Goal: Information Seeking & Learning: Learn about a topic

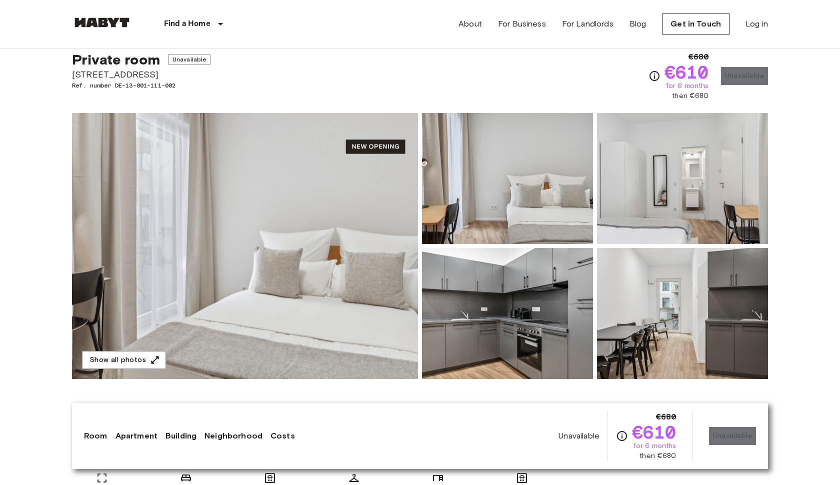
scroll to position [34, 0]
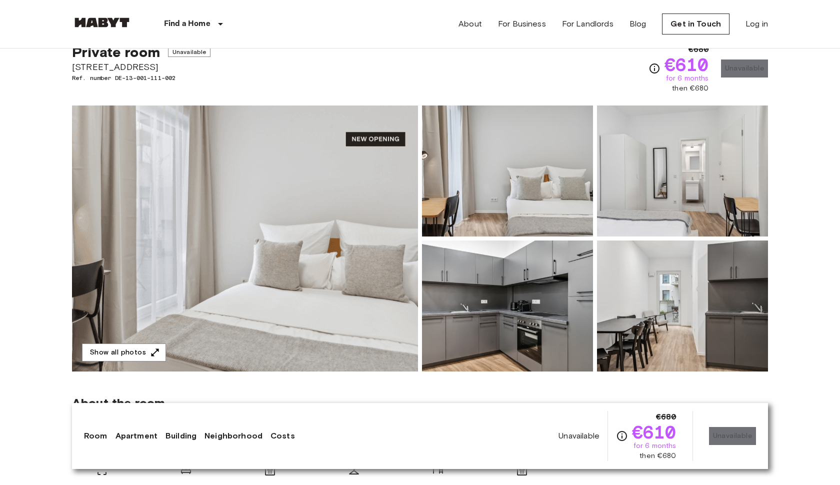
click at [364, 235] on img at bounding box center [245, 238] width 346 height 266
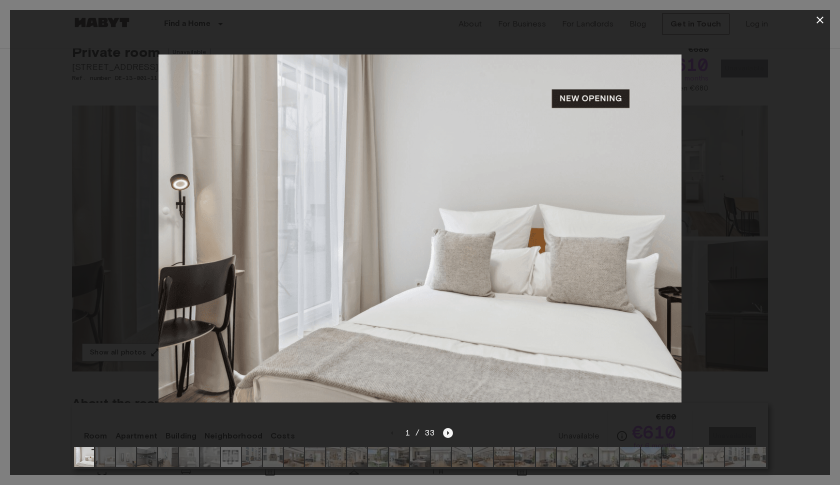
click at [448, 432] on icon "Next image" at bounding box center [448, 433] width 10 height 10
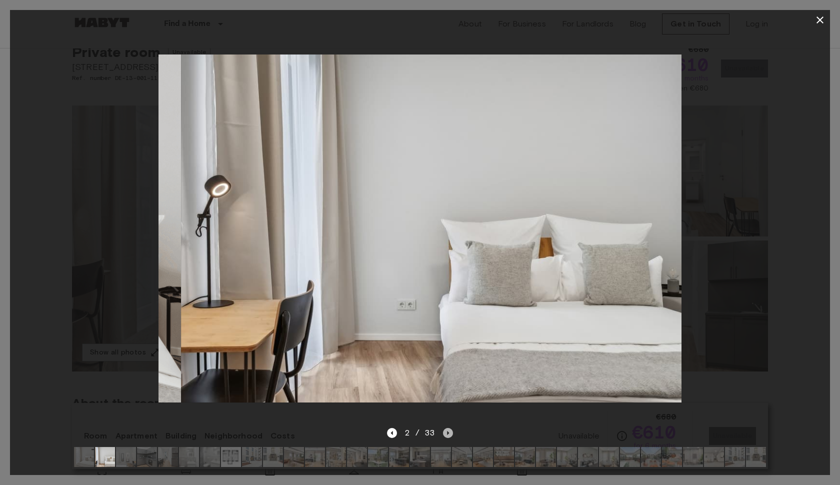
click at [448, 432] on icon "Next image" at bounding box center [448, 433] width 10 height 10
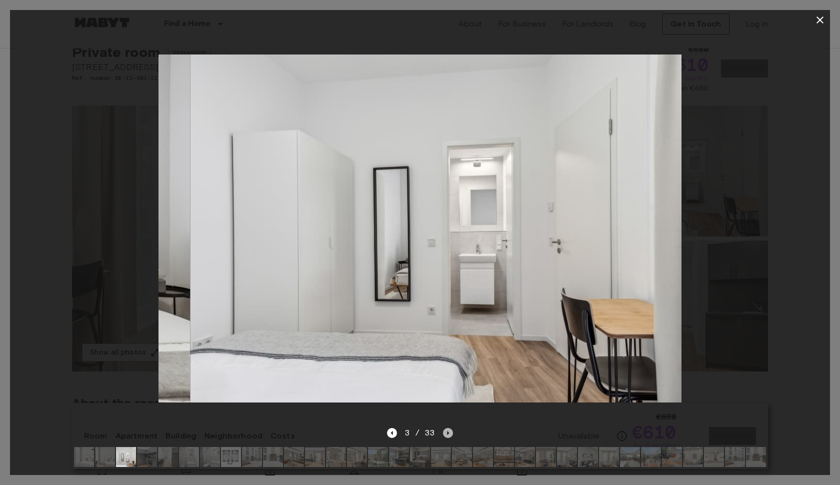
click at [448, 432] on icon "Next image" at bounding box center [448, 433] width 10 height 10
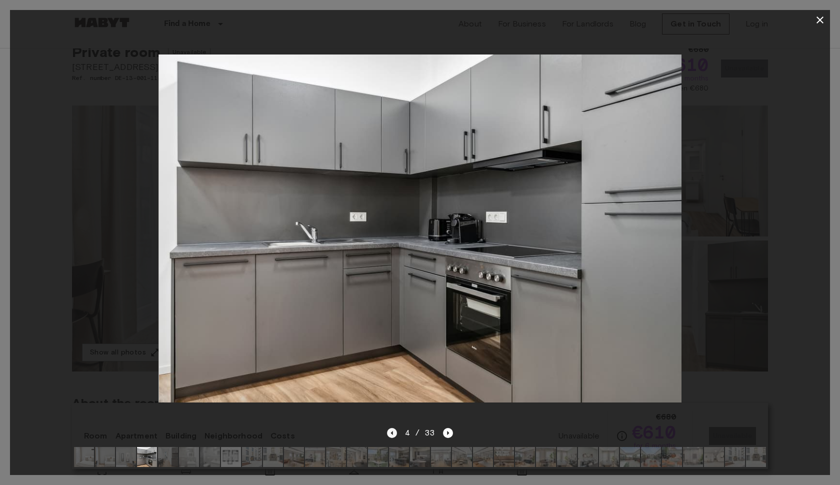
click at [395, 433] on icon "Previous image" at bounding box center [392, 433] width 10 height 10
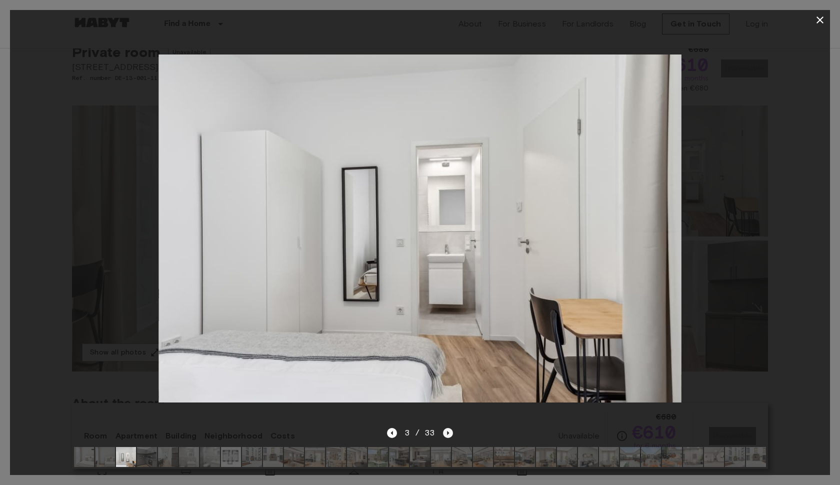
click at [448, 431] on icon "Next image" at bounding box center [448, 433] width 10 height 10
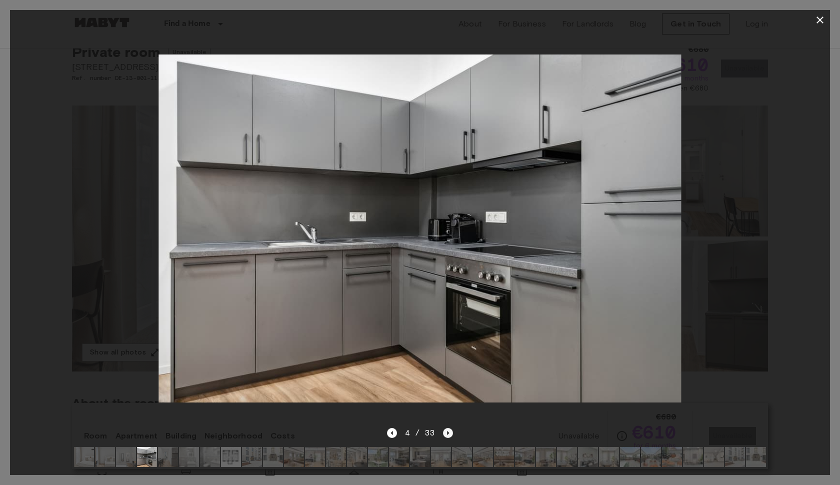
click at [448, 431] on icon "Next image" at bounding box center [448, 433] width 10 height 10
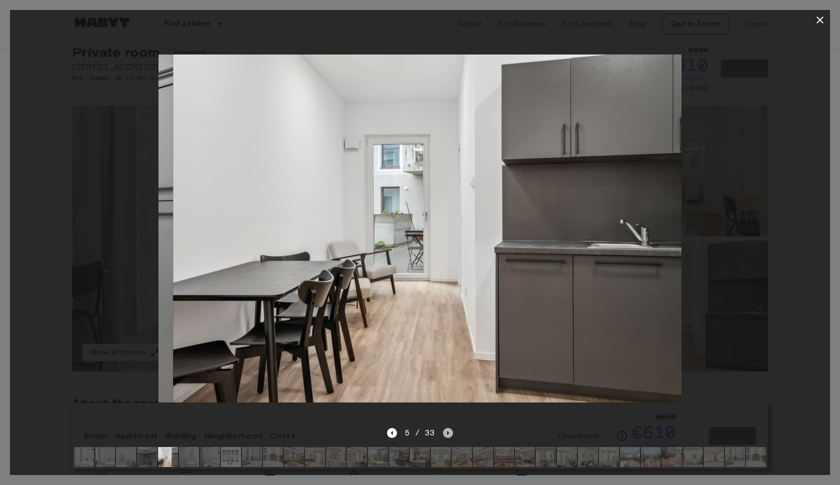
click at [448, 431] on icon "Next image" at bounding box center [448, 433] width 10 height 10
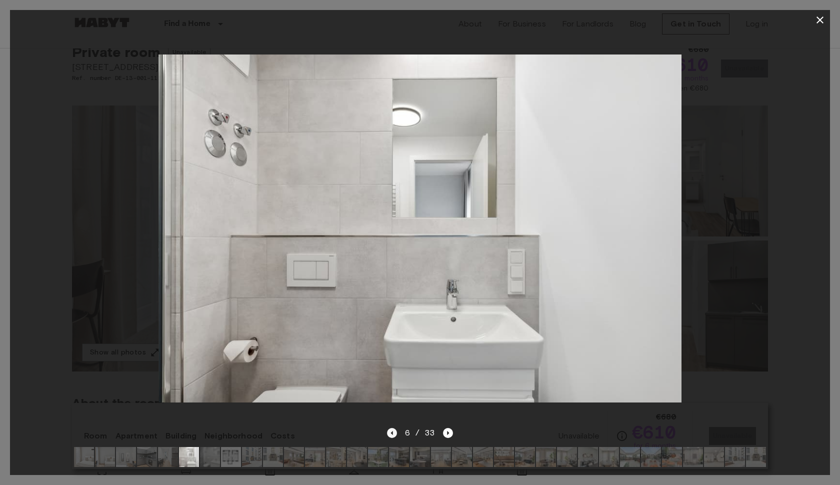
click at [391, 434] on icon "Previous image" at bounding box center [392, 433] width 10 height 10
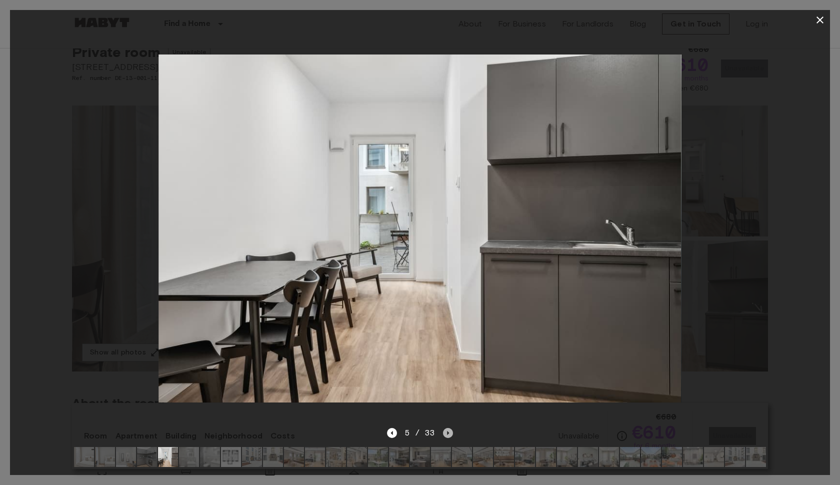
click at [449, 433] on icon "Next image" at bounding box center [448, 433] width 10 height 10
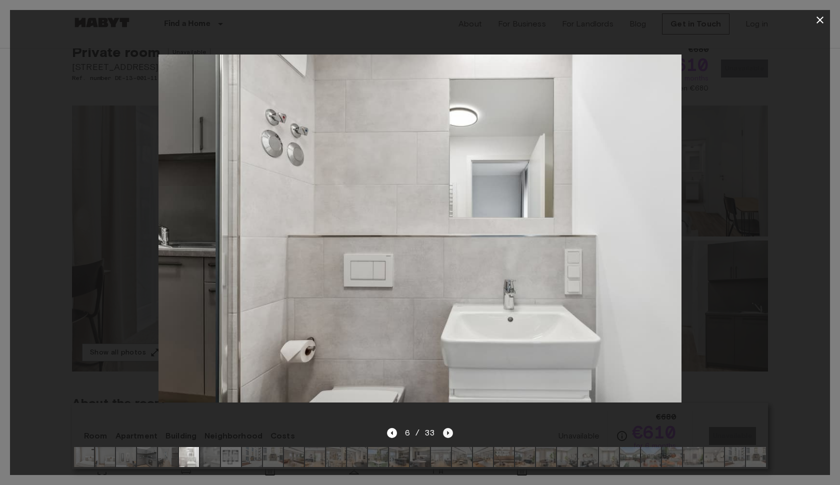
click at [449, 433] on icon "Next image" at bounding box center [448, 433] width 10 height 10
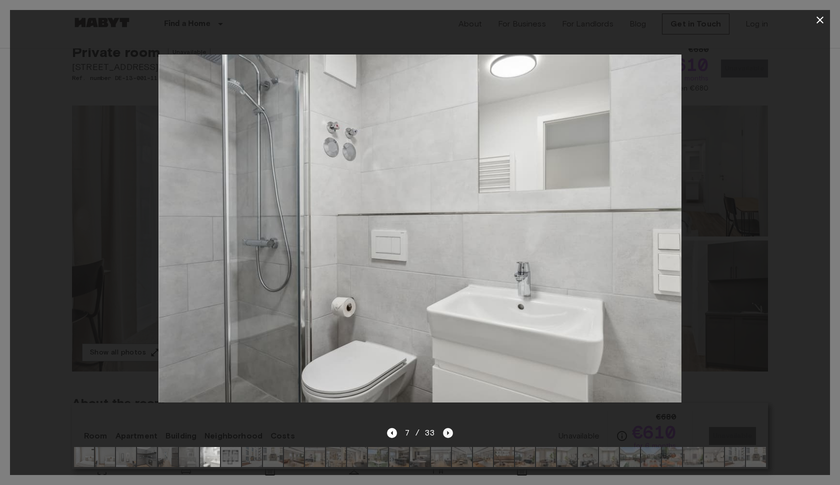
click at [448, 433] on icon "Next image" at bounding box center [448, 433] width 10 height 10
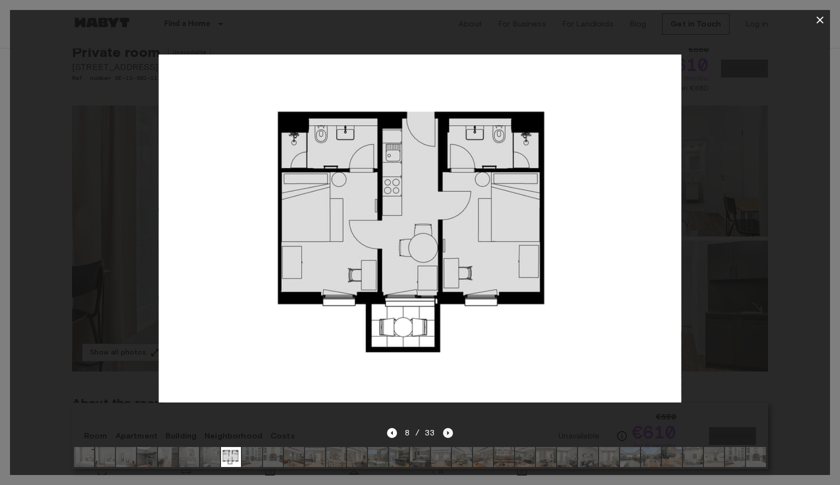
click at [448, 433] on icon "Next image" at bounding box center [448, 433] width 2 height 4
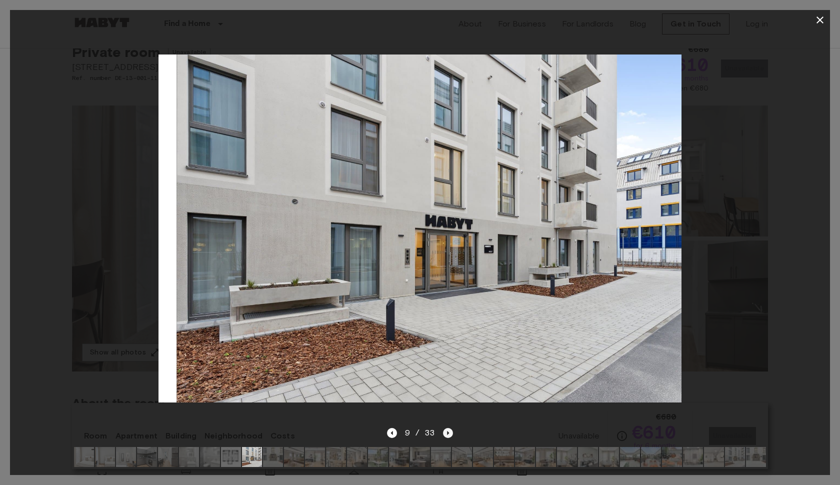
click at [448, 433] on icon "Next image" at bounding box center [448, 433] width 2 height 4
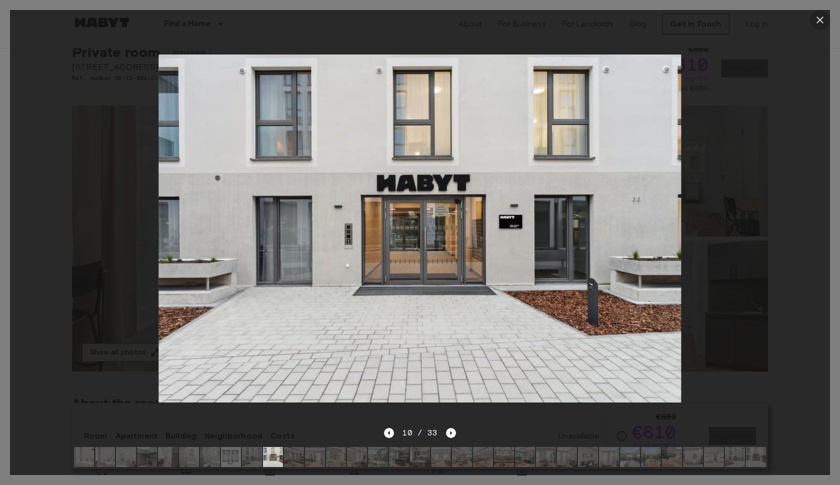
click at [818, 18] on icon "button" at bounding box center [819, 19] width 7 height 7
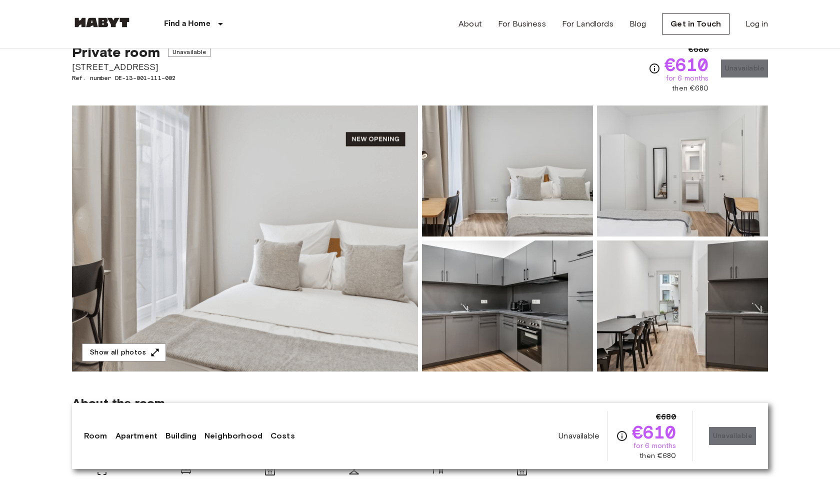
click at [335, 263] on img at bounding box center [245, 238] width 346 height 266
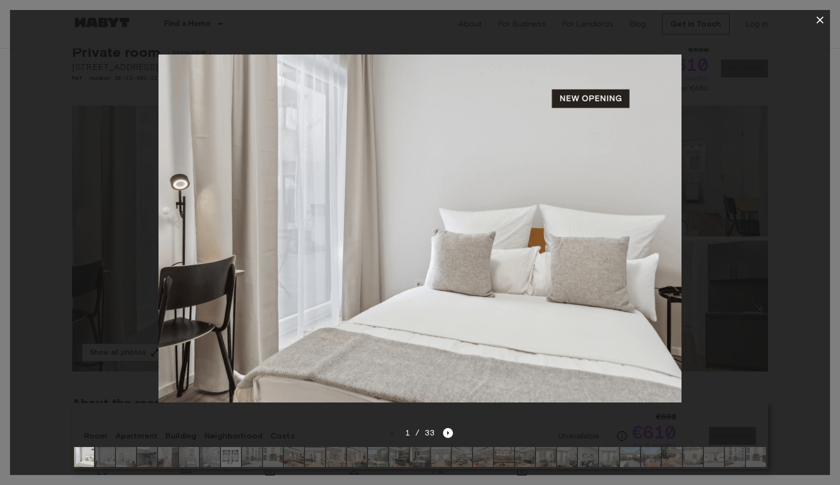
click at [820, 16] on icon "button" at bounding box center [820, 20] width 12 height 12
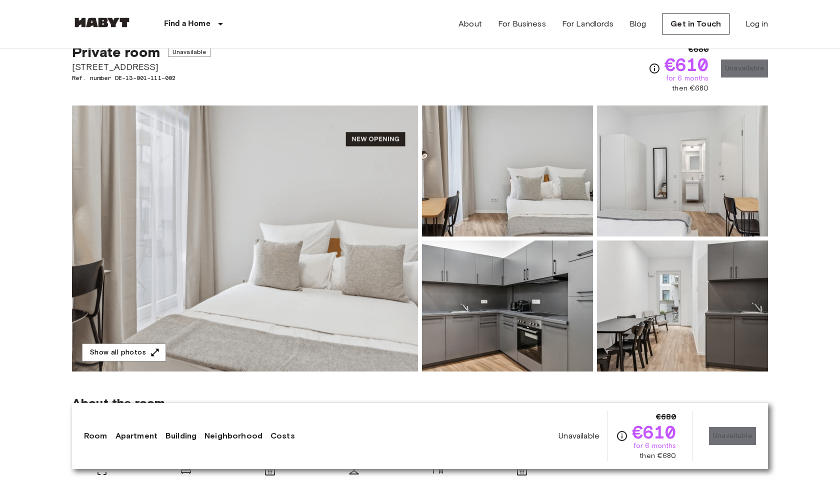
click at [644, 345] on img at bounding box center [682, 305] width 171 height 131
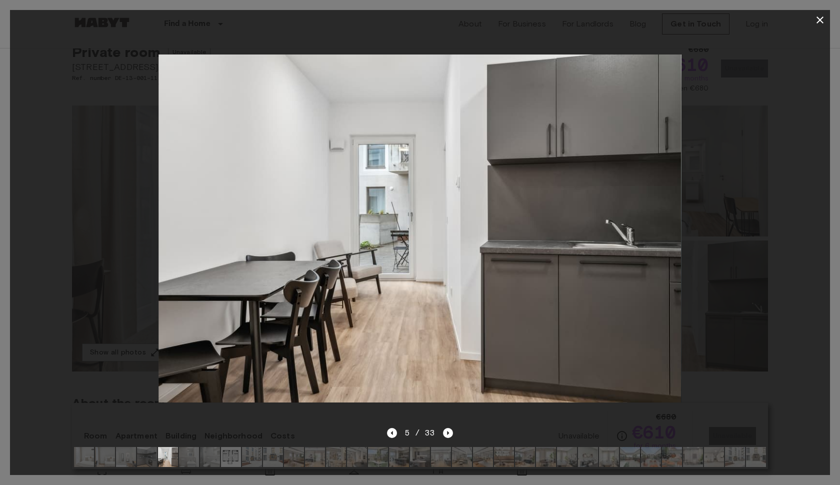
click at [818, 19] on icon "button" at bounding box center [820, 20] width 12 height 12
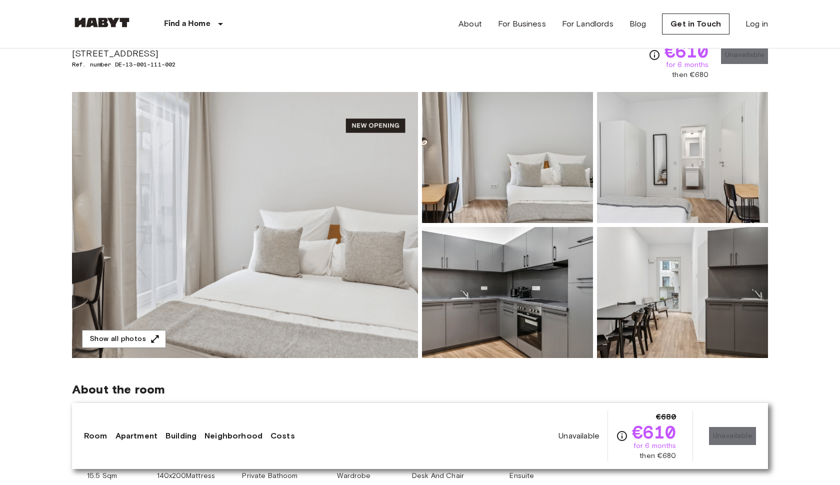
scroll to position [20, 0]
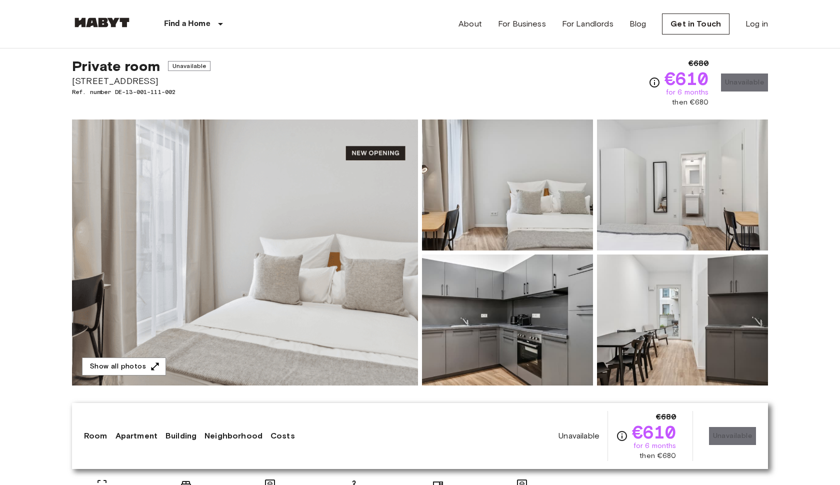
click at [360, 232] on img at bounding box center [245, 252] width 346 height 266
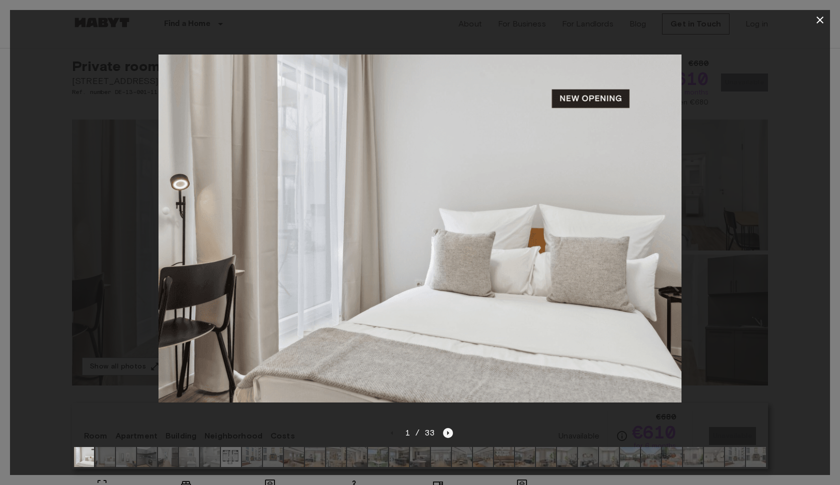
click at [449, 433] on icon "Next image" at bounding box center [448, 433] width 10 height 10
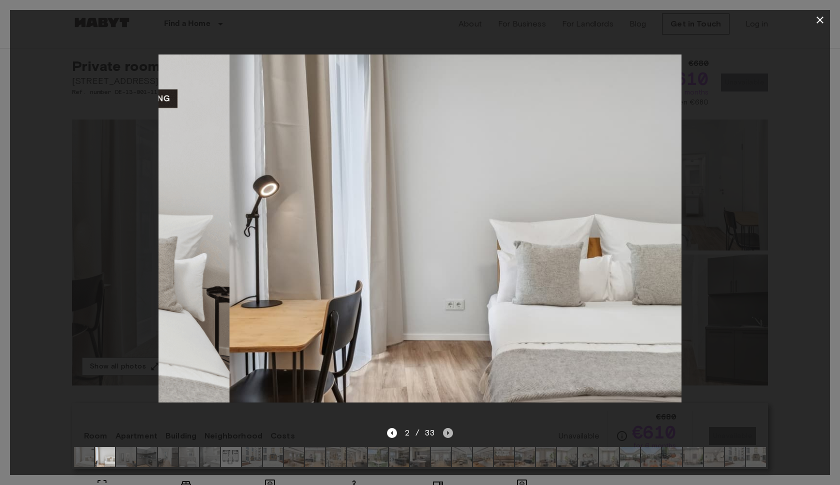
click at [449, 433] on icon "Next image" at bounding box center [448, 433] width 10 height 10
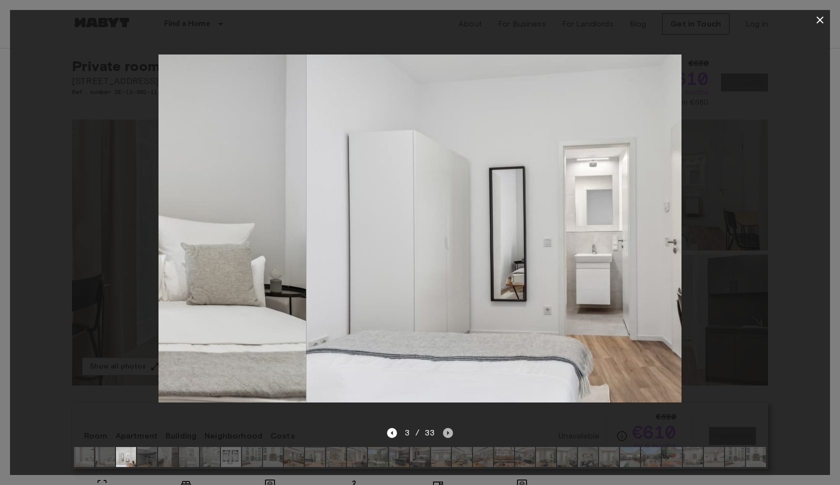
click at [449, 433] on icon "Next image" at bounding box center [448, 433] width 10 height 10
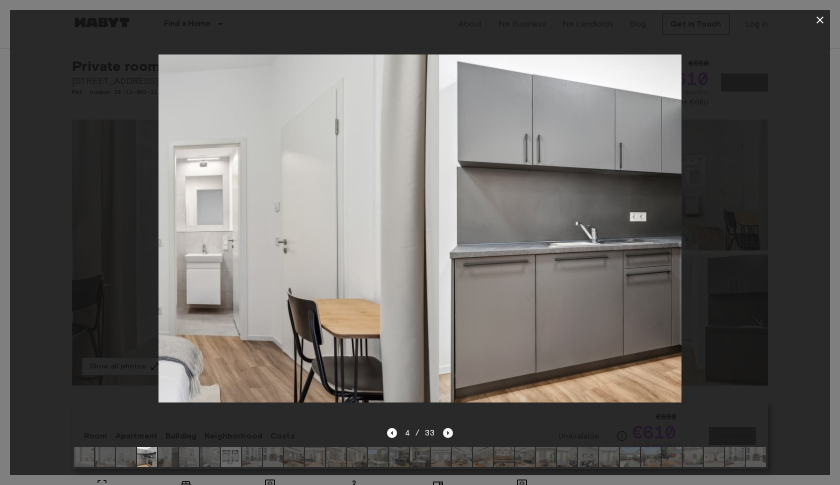
click at [449, 433] on icon "Next image" at bounding box center [448, 433] width 10 height 10
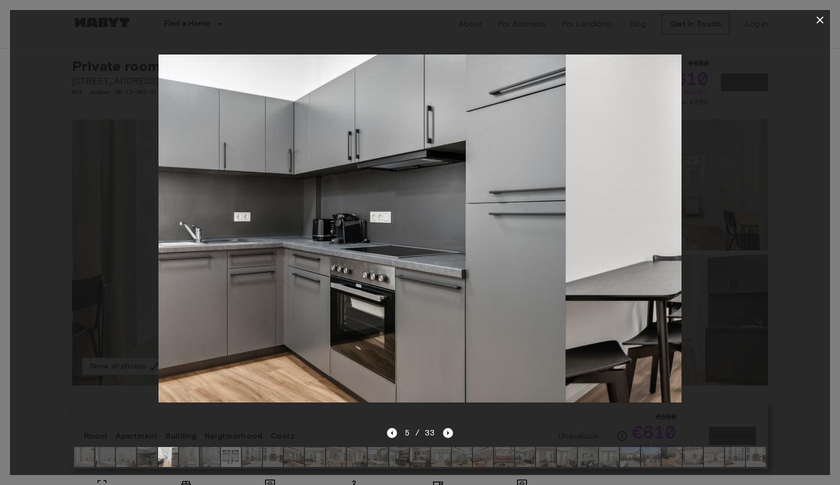
click at [449, 433] on icon "Next image" at bounding box center [448, 433] width 10 height 10
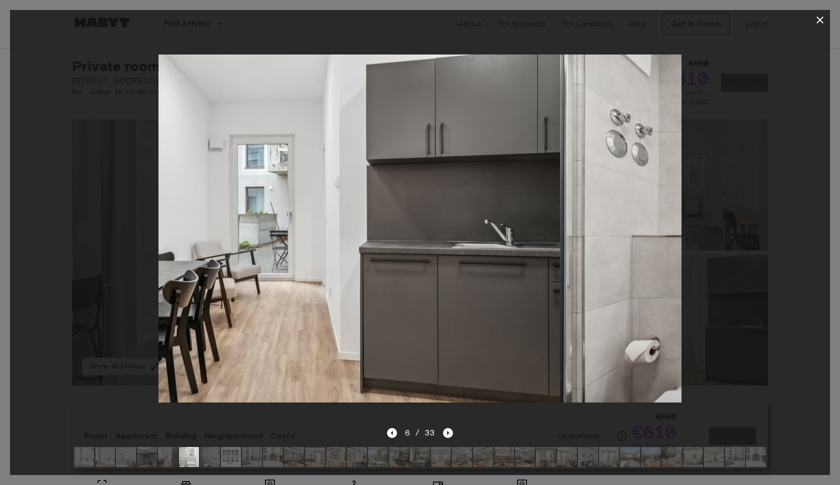
click at [449, 433] on icon "Next image" at bounding box center [448, 433] width 10 height 10
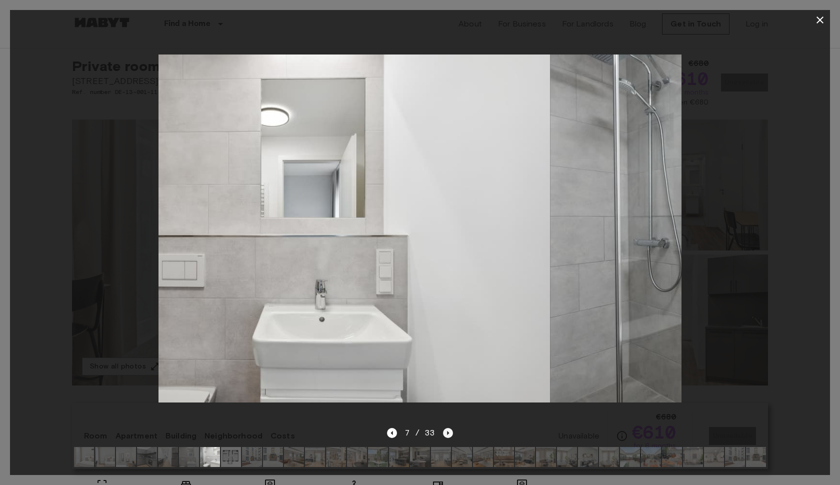
click at [449, 433] on icon "Next image" at bounding box center [448, 433] width 10 height 10
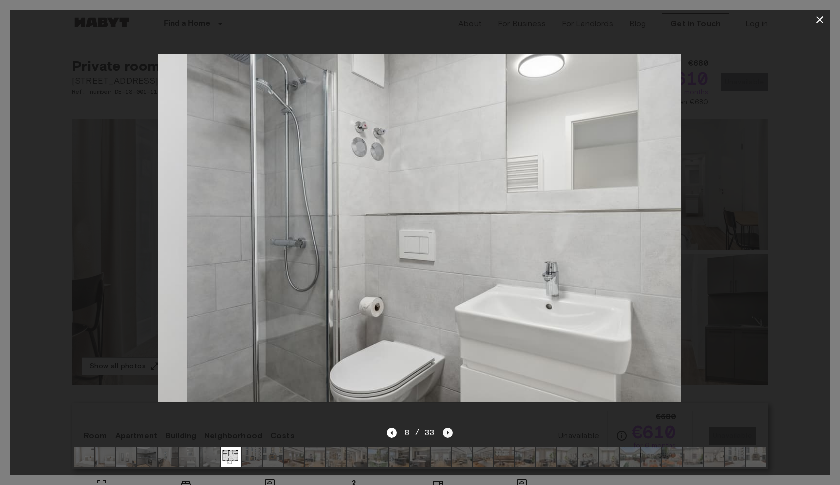
click at [449, 433] on icon "Next image" at bounding box center [448, 433] width 10 height 10
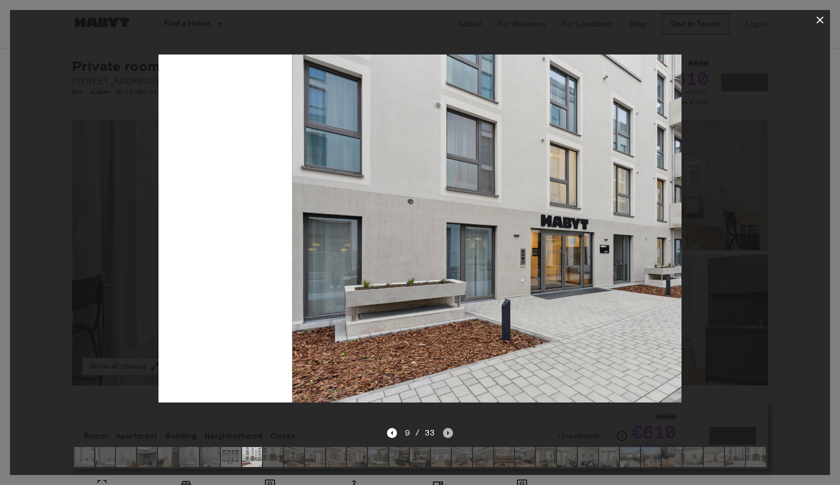
click at [449, 433] on icon "Next image" at bounding box center [448, 433] width 10 height 10
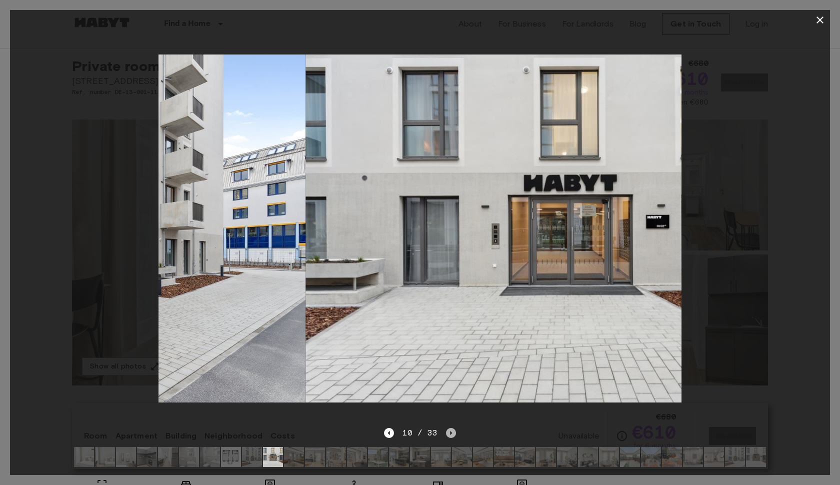
click at [449, 433] on icon "Next image" at bounding box center [451, 433] width 10 height 10
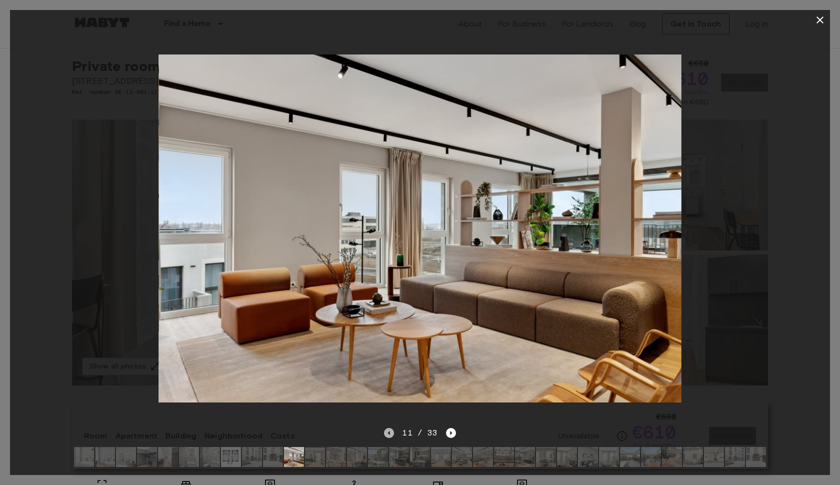
click at [393, 434] on icon "Previous image" at bounding box center [389, 433] width 10 height 10
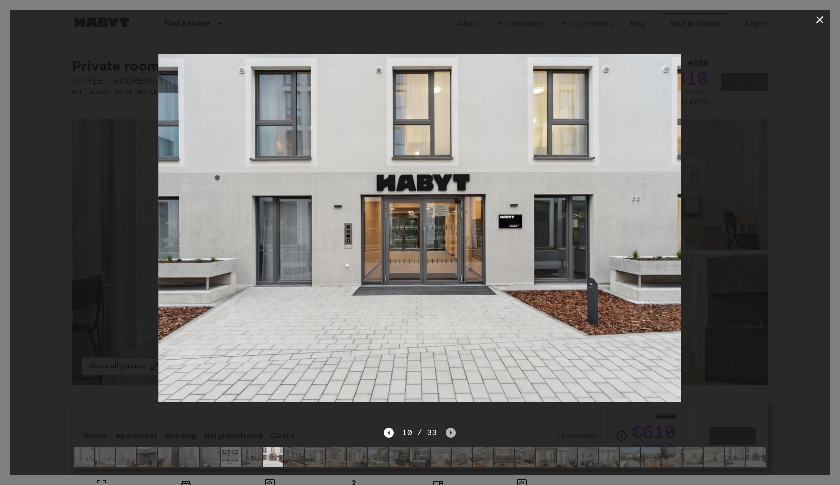
click at [449, 432] on icon "Next image" at bounding box center [451, 433] width 10 height 10
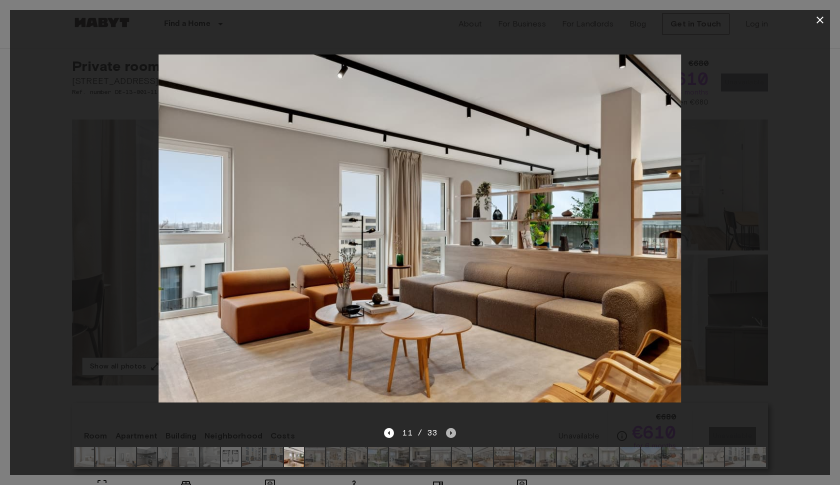
click at [449, 432] on icon "Next image" at bounding box center [451, 433] width 10 height 10
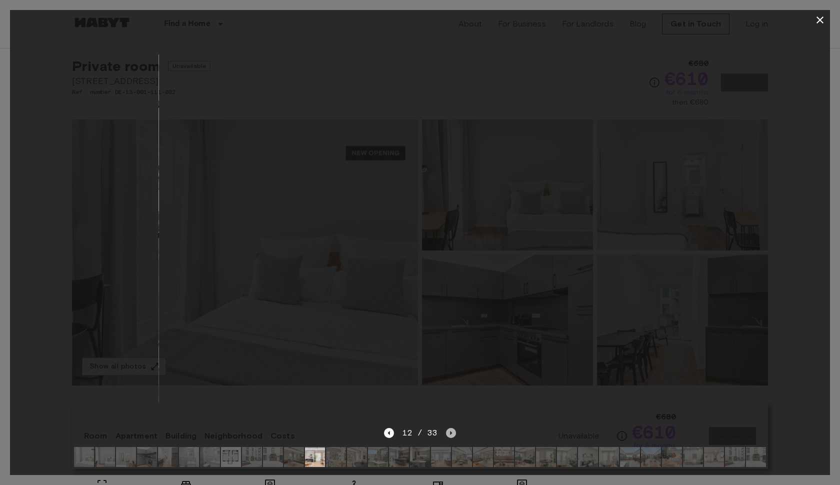
click at [449, 432] on icon "Next image" at bounding box center [451, 433] width 10 height 10
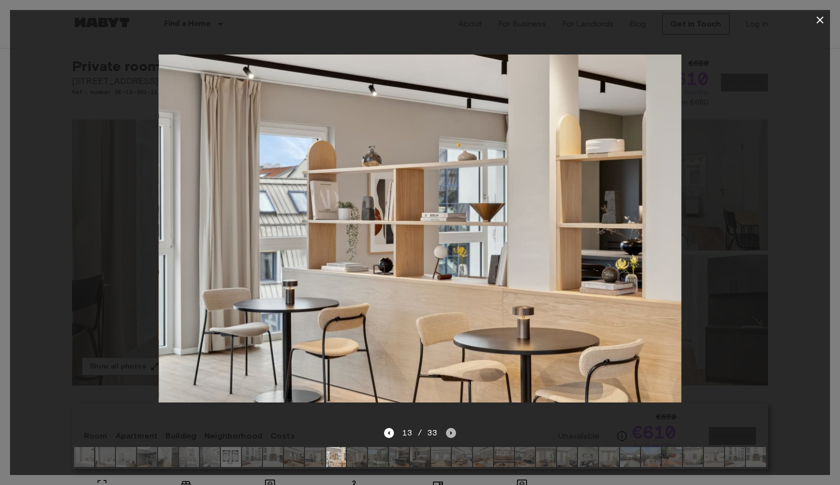
click at [448, 432] on icon "Next image" at bounding box center [451, 433] width 10 height 10
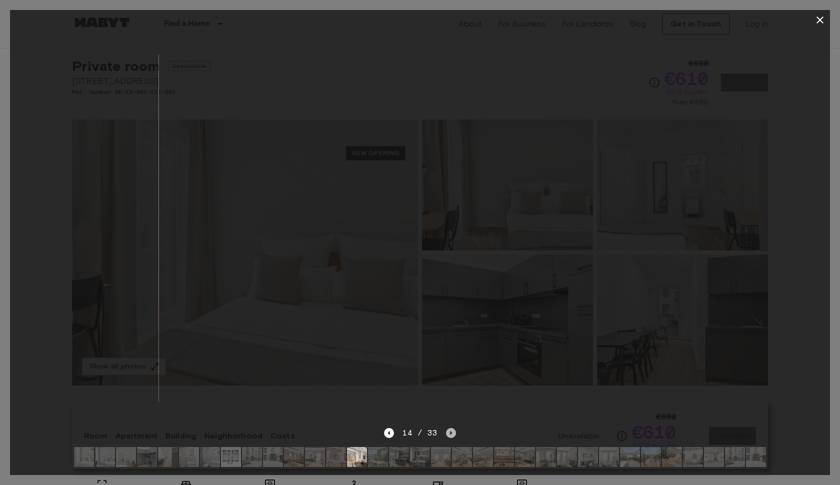
click at [448, 431] on icon "Next image" at bounding box center [451, 433] width 10 height 10
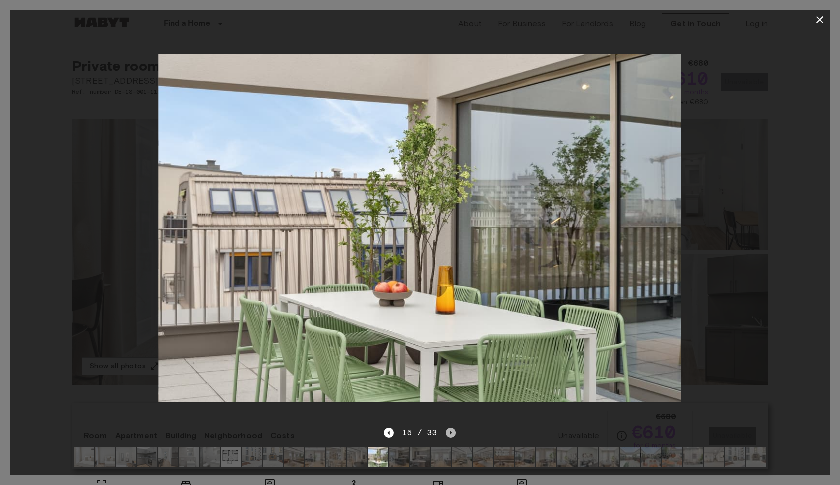
click at [448, 431] on icon "Next image" at bounding box center [451, 433] width 10 height 10
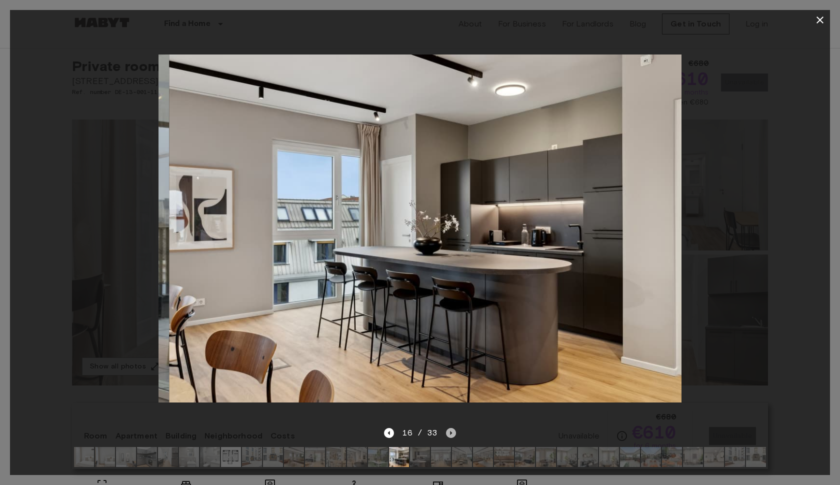
click at [448, 431] on icon "Next image" at bounding box center [451, 433] width 10 height 10
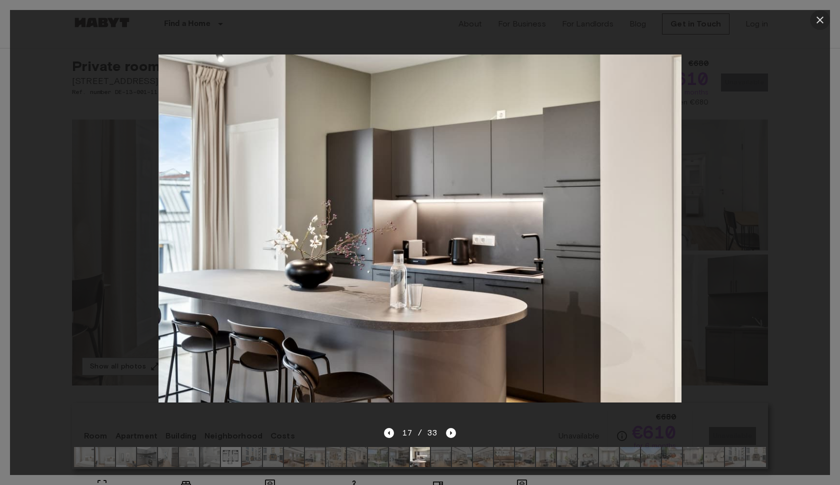
click at [819, 18] on icon "button" at bounding box center [819, 19] width 7 height 7
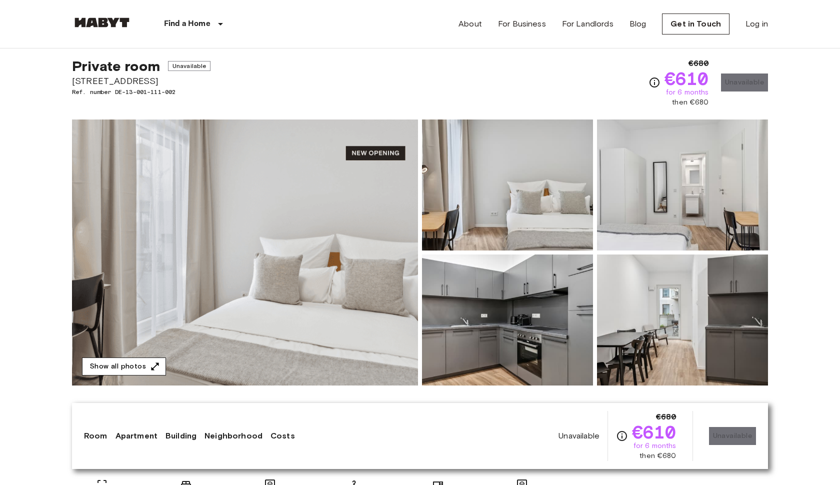
click at [137, 363] on button "Show all photos" at bounding box center [124, 366] width 84 height 18
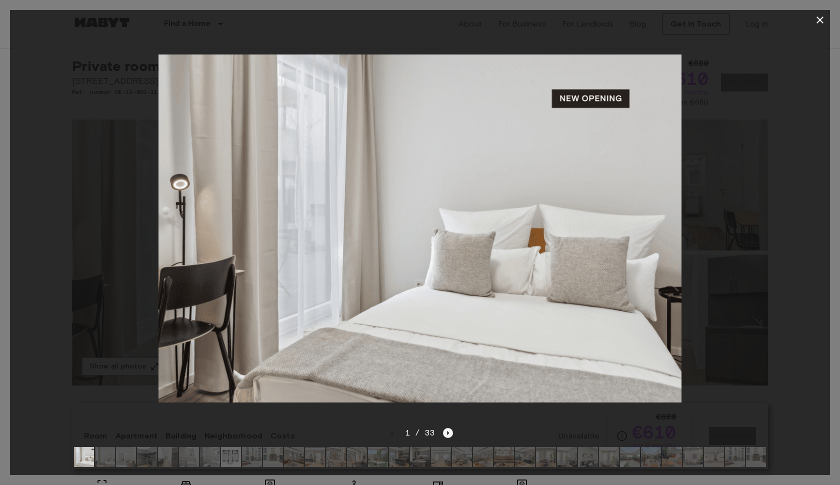
click at [452, 432] on icon "Next image" at bounding box center [448, 433] width 10 height 10
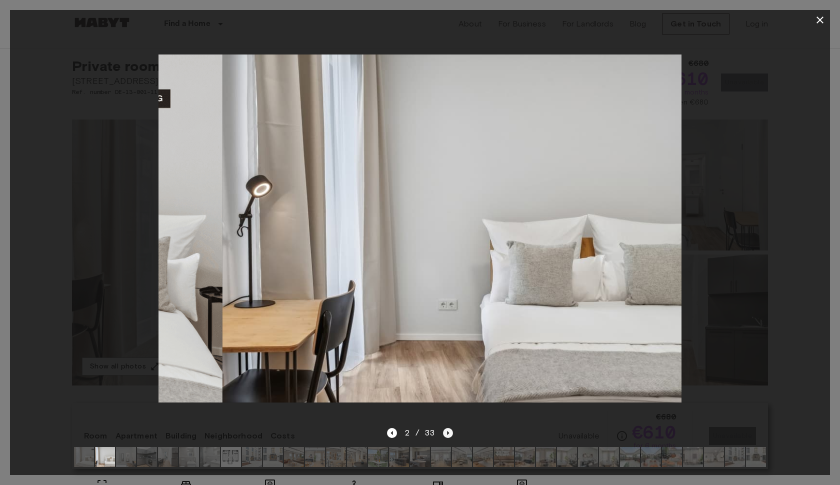
click at [452, 432] on icon "Next image" at bounding box center [448, 433] width 10 height 10
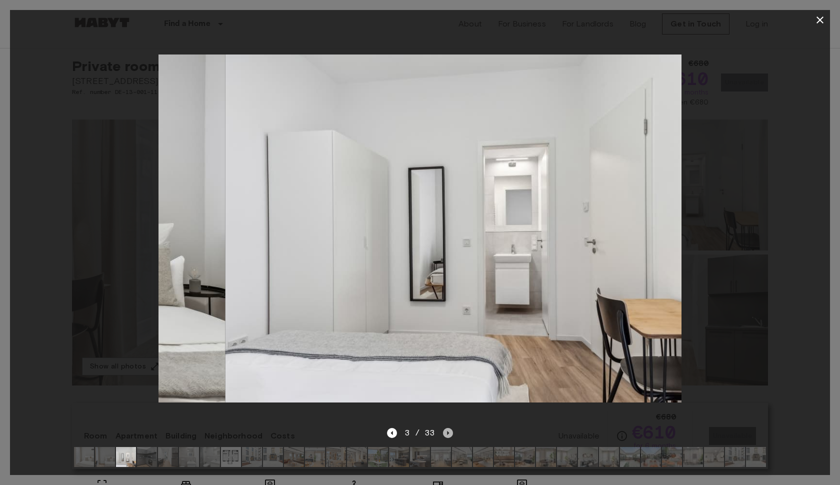
click at [452, 432] on icon "Next image" at bounding box center [448, 433] width 10 height 10
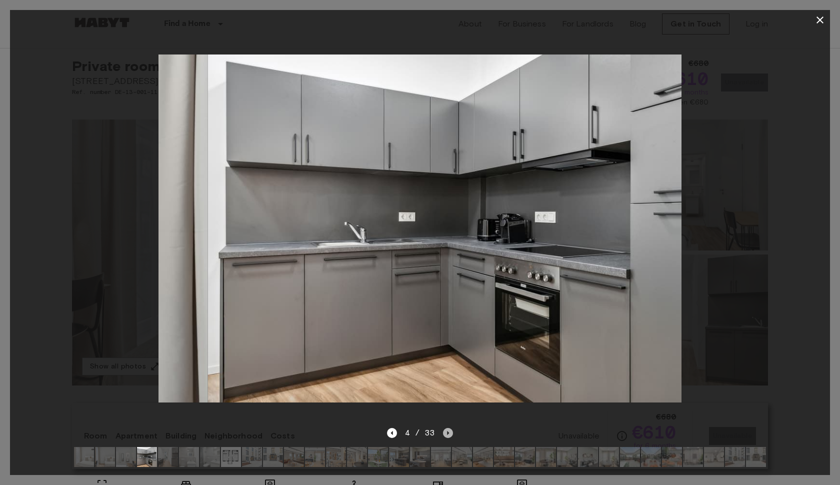
click at [452, 432] on icon "Next image" at bounding box center [448, 433] width 10 height 10
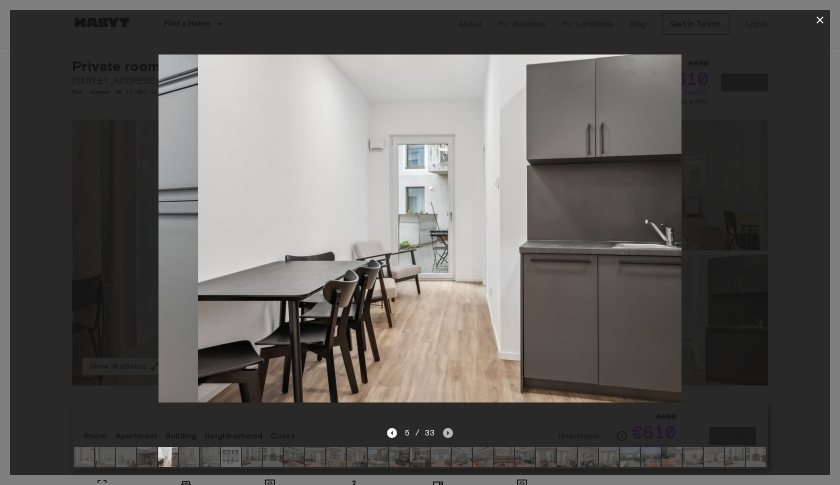
click at [452, 432] on icon "Next image" at bounding box center [448, 433] width 10 height 10
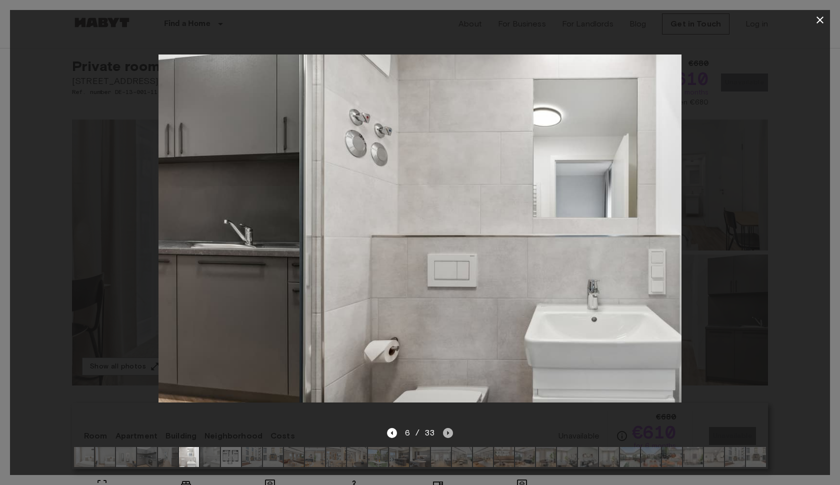
click at [452, 432] on icon "Next image" at bounding box center [448, 433] width 10 height 10
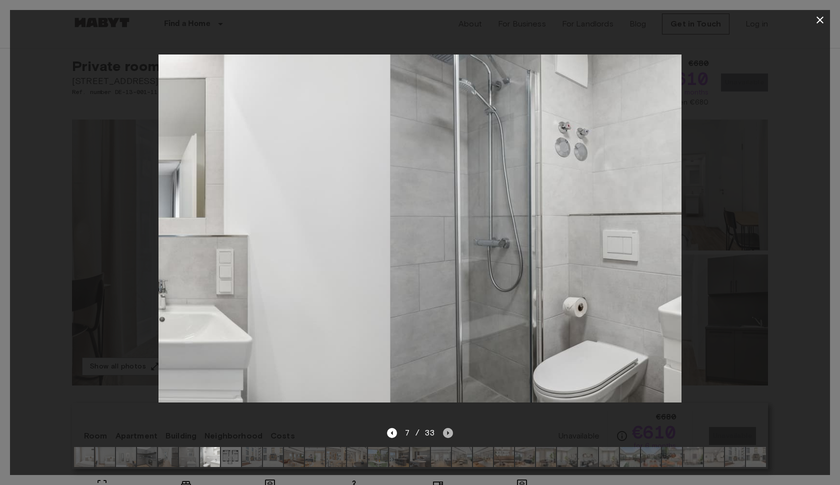
click at [452, 432] on icon "Next image" at bounding box center [448, 433] width 10 height 10
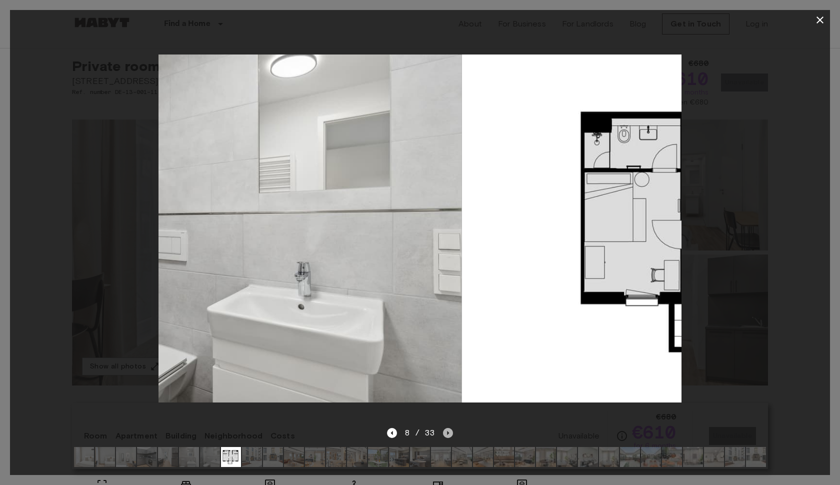
click at [452, 432] on icon "Next image" at bounding box center [448, 433] width 10 height 10
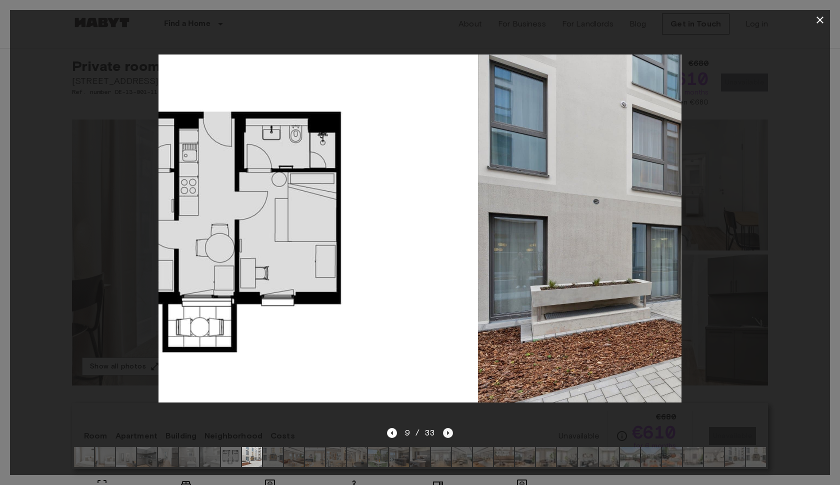
click at [452, 432] on icon "Next image" at bounding box center [448, 433] width 10 height 10
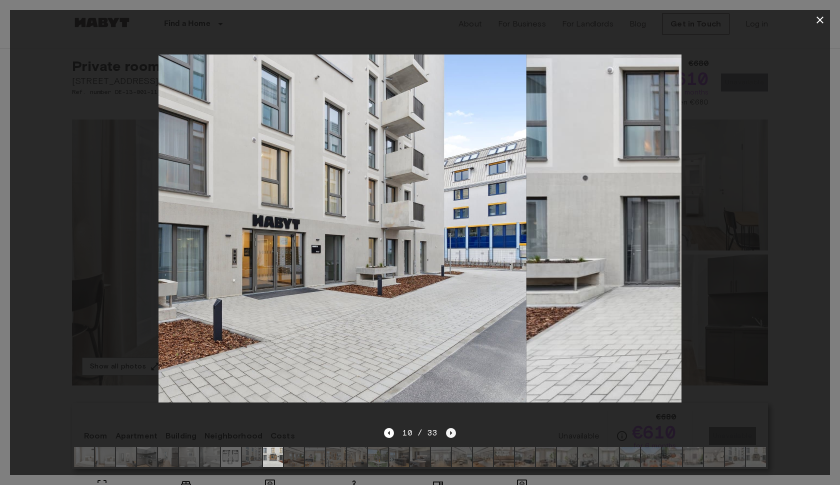
click at [452, 432] on icon "Next image" at bounding box center [451, 433] width 10 height 10
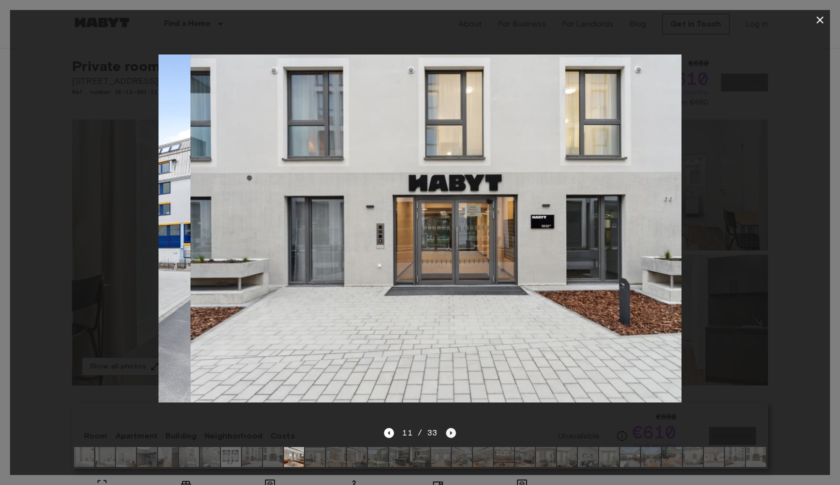
click at [452, 432] on icon "Next image" at bounding box center [451, 433] width 10 height 10
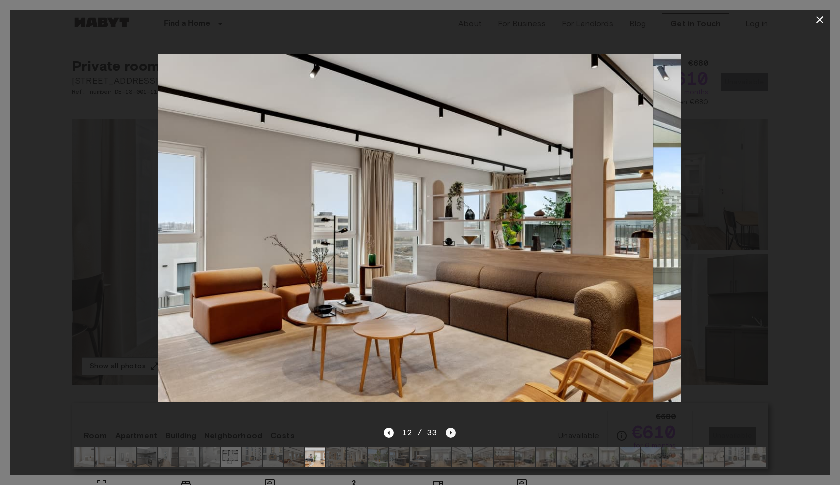
click at [452, 432] on icon "Next image" at bounding box center [451, 433] width 10 height 10
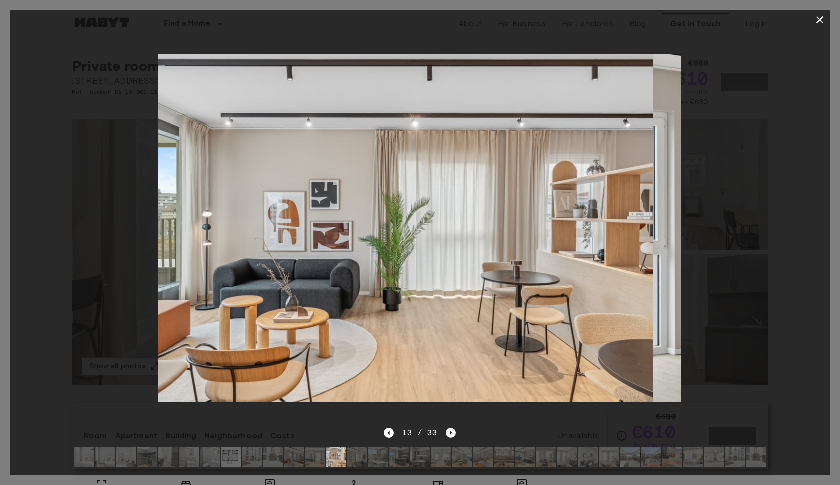
click at [452, 432] on icon "Next image" at bounding box center [451, 433] width 10 height 10
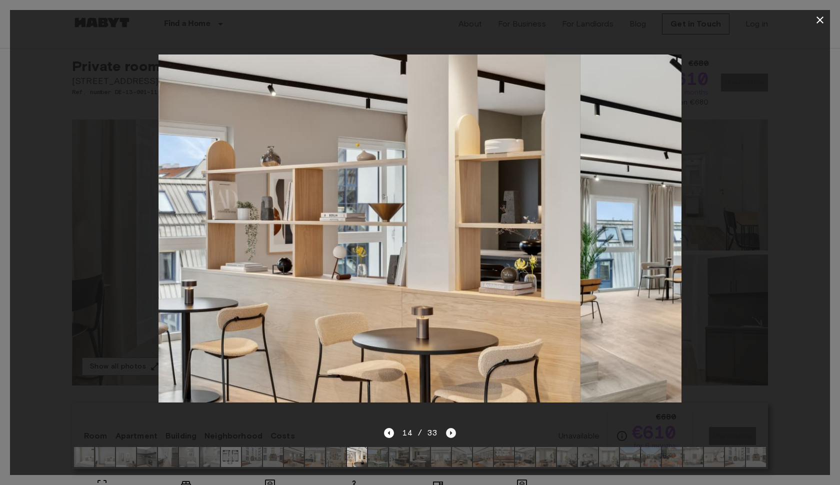
click at [452, 432] on icon "Next image" at bounding box center [451, 433] width 10 height 10
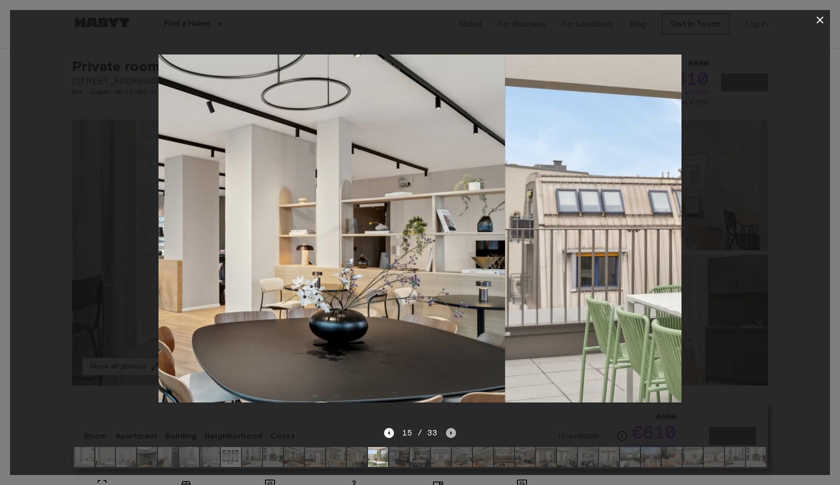
click at [452, 432] on icon "Next image" at bounding box center [451, 433] width 10 height 10
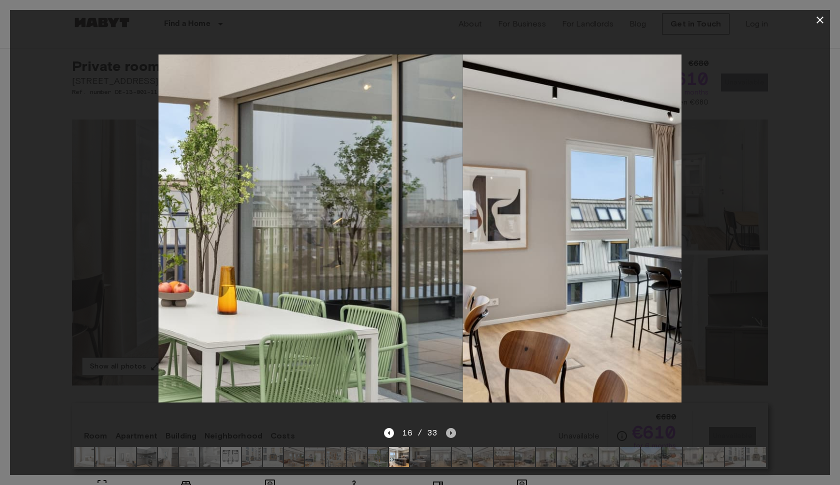
click at [452, 432] on icon "Next image" at bounding box center [451, 433] width 10 height 10
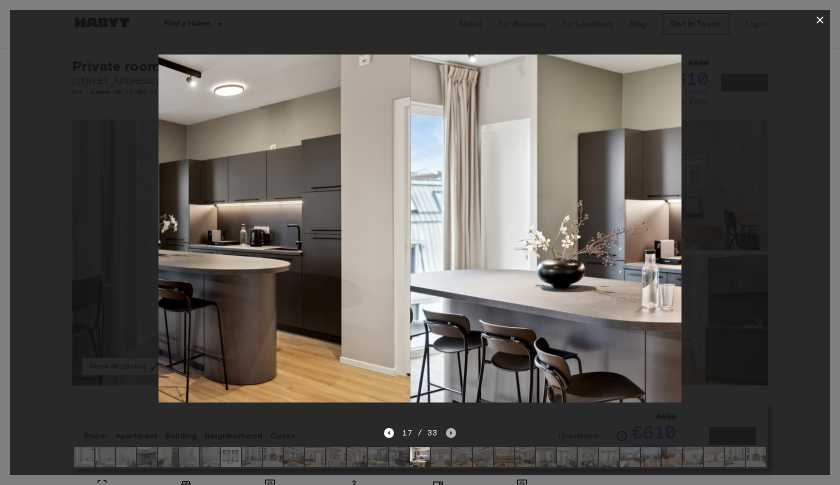
click at [452, 432] on icon "Next image" at bounding box center [451, 433] width 10 height 10
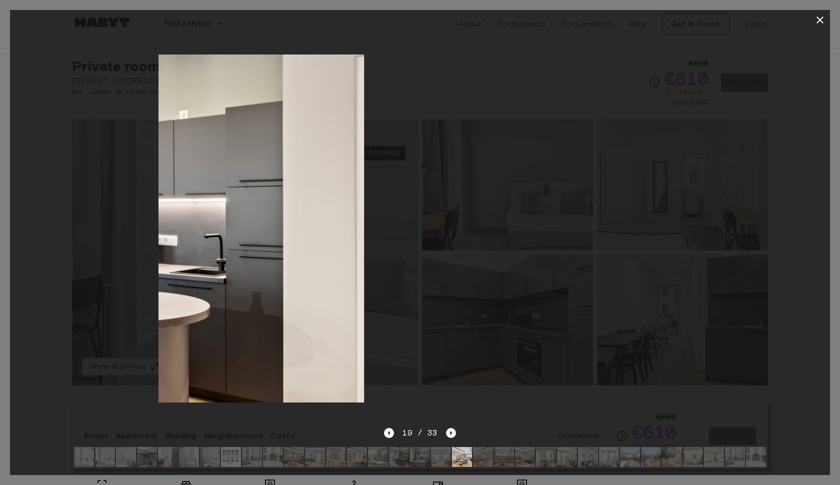
click at [452, 432] on icon "Next image" at bounding box center [451, 433] width 10 height 10
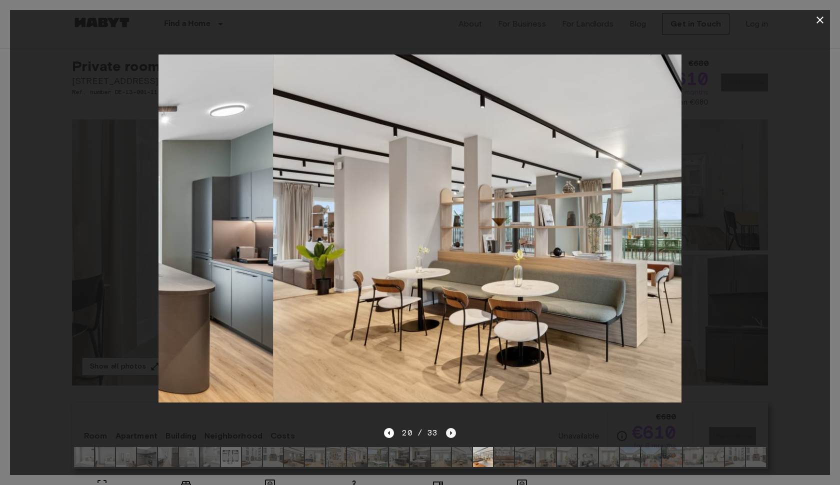
click at [452, 432] on icon "Next image" at bounding box center [451, 433] width 10 height 10
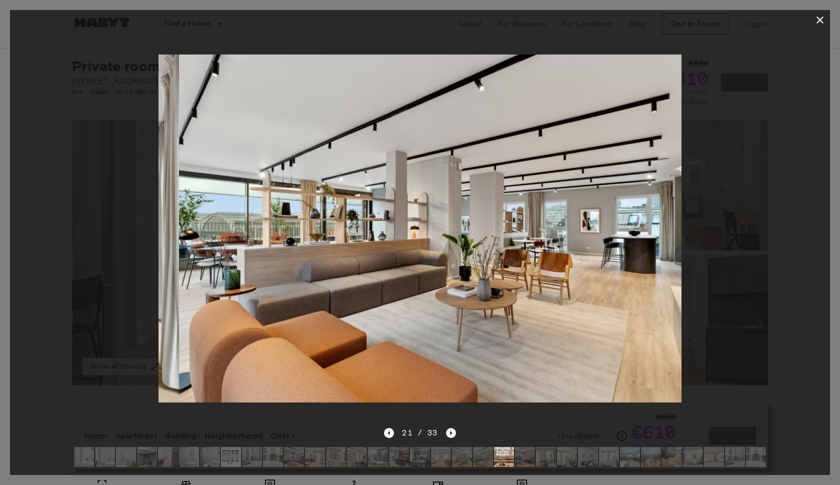
click at [452, 432] on icon "Next image" at bounding box center [451, 433] width 10 height 10
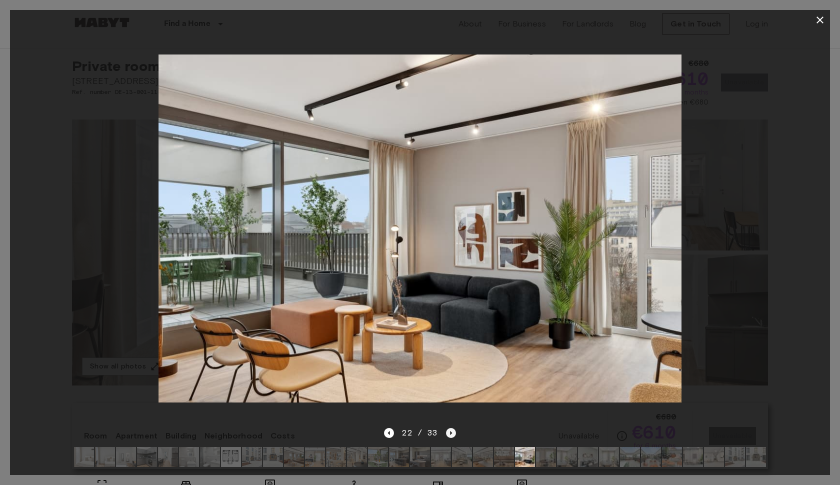
click at [452, 432] on icon "Next image" at bounding box center [451, 433] width 10 height 10
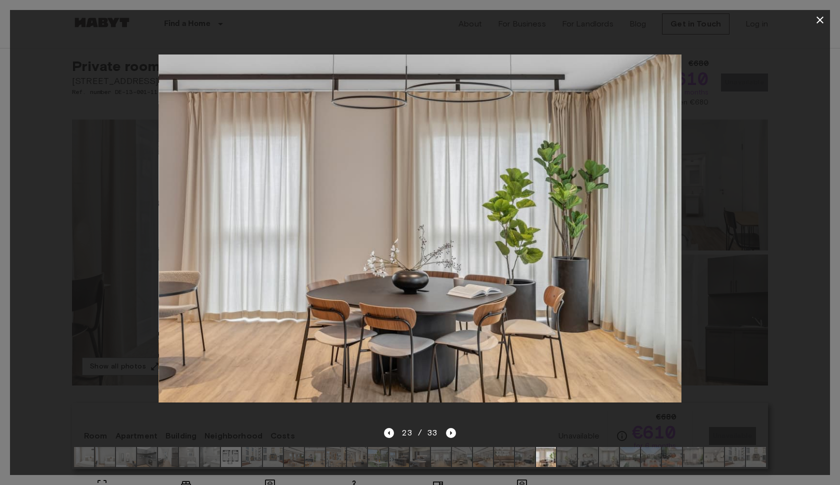
click at [564, 454] on img at bounding box center [567, 457] width 20 height 20
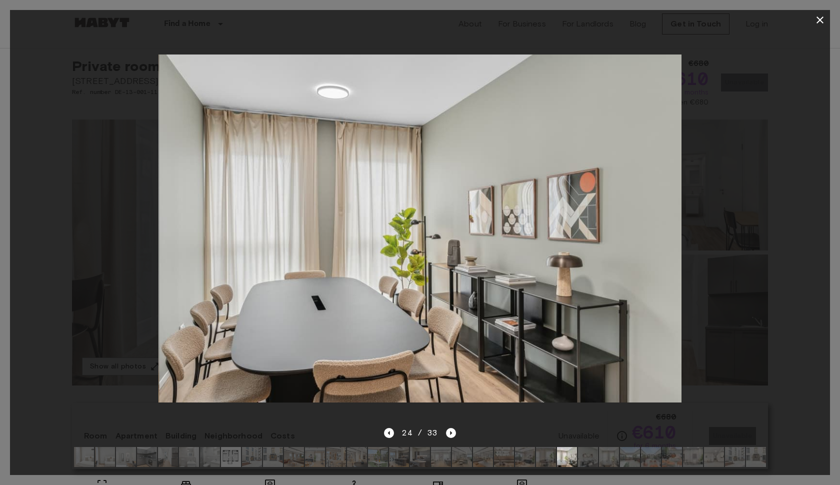
click at [819, 16] on icon "button" at bounding box center [820, 20] width 12 height 12
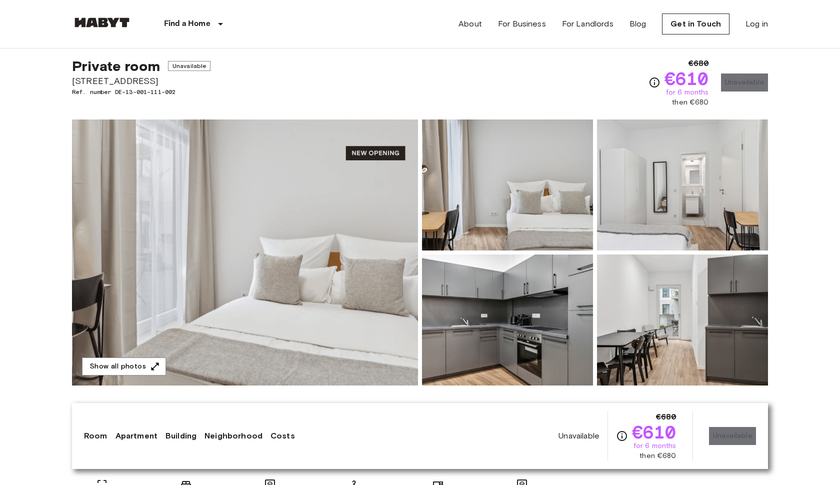
click at [362, 259] on img at bounding box center [245, 252] width 346 height 266
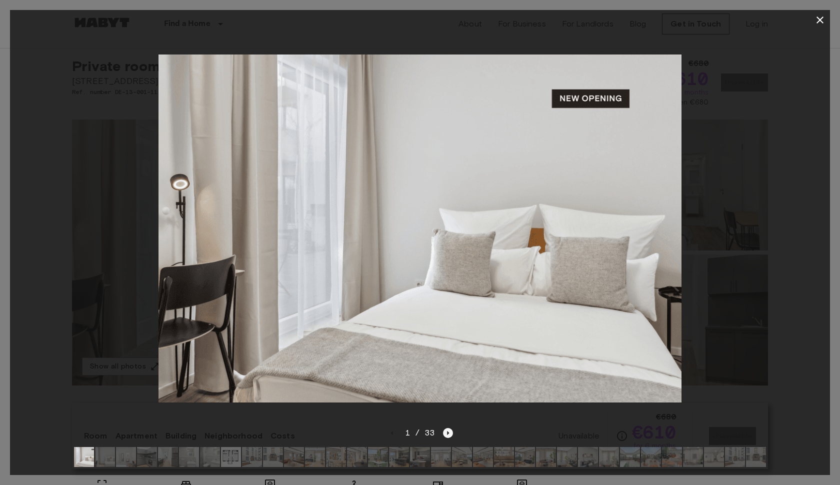
click at [450, 433] on icon "Next image" at bounding box center [448, 433] width 10 height 10
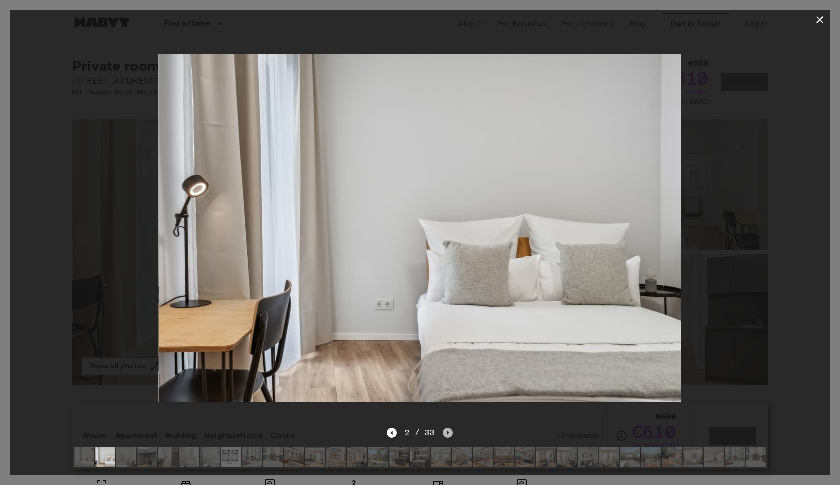
click at [444, 433] on icon "Next image" at bounding box center [448, 433] width 10 height 10
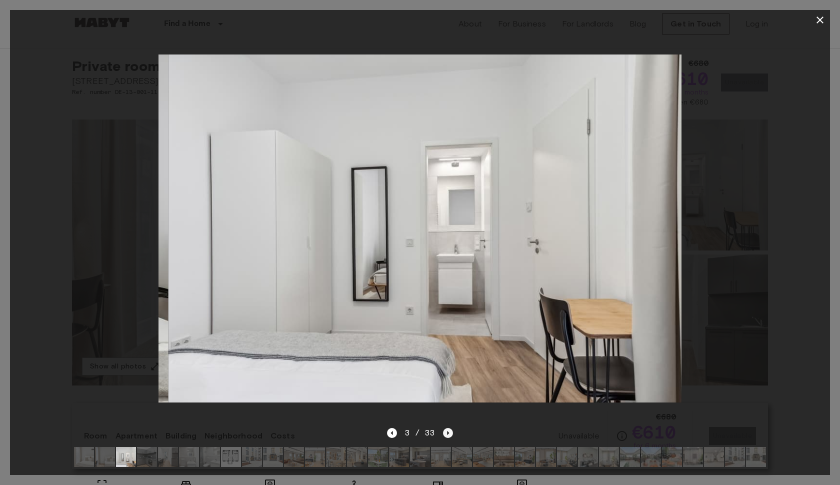
click at [444, 433] on icon "Next image" at bounding box center [448, 433] width 10 height 10
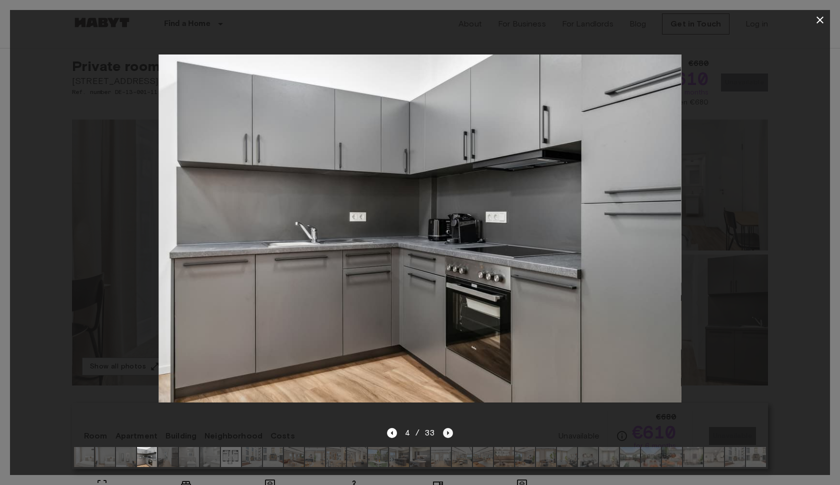
click at [443, 434] on icon "Next image" at bounding box center [448, 433] width 10 height 10
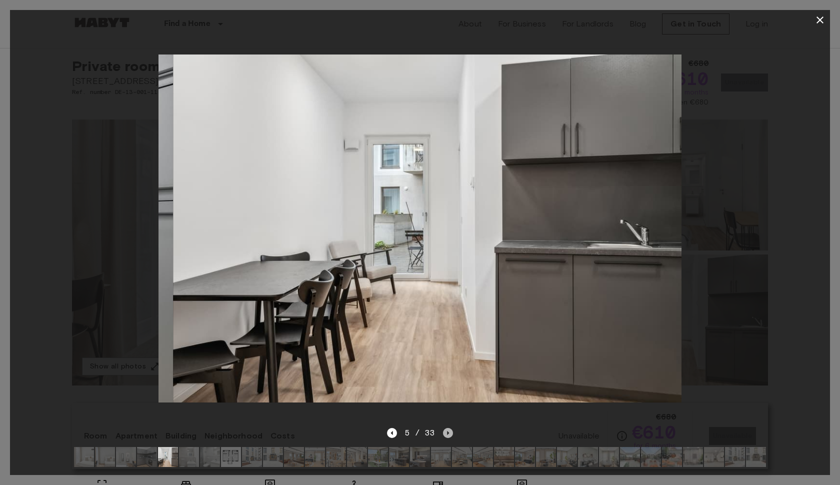
click at [443, 434] on icon "Next image" at bounding box center [448, 433] width 10 height 10
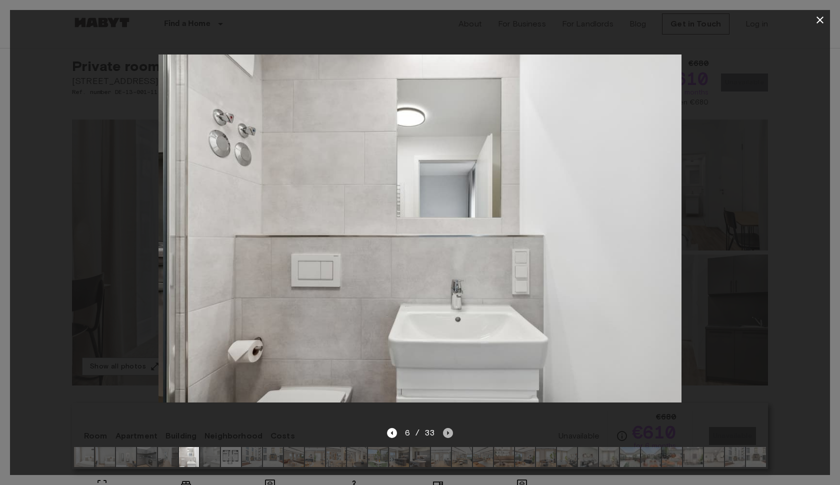
click at [443, 434] on icon "Next image" at bounding box center [448, 433] width 10 height 10
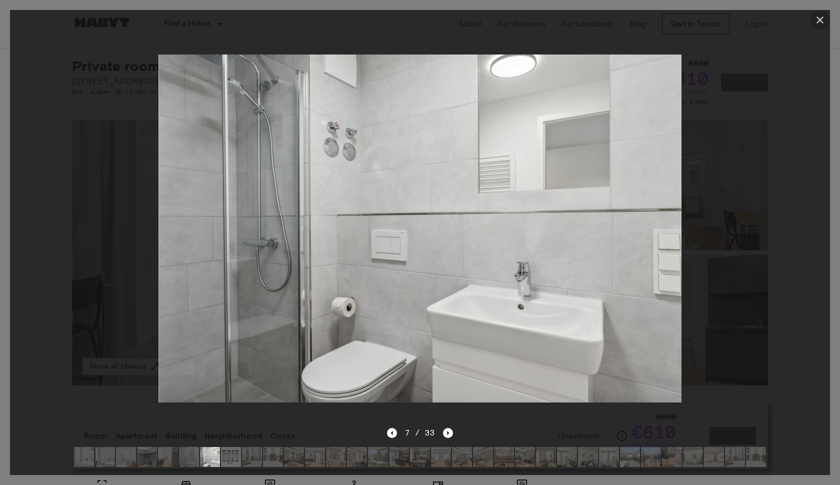
click at [820, 22] on icon "button" at bounding box center [820, 20] width 12 height 12
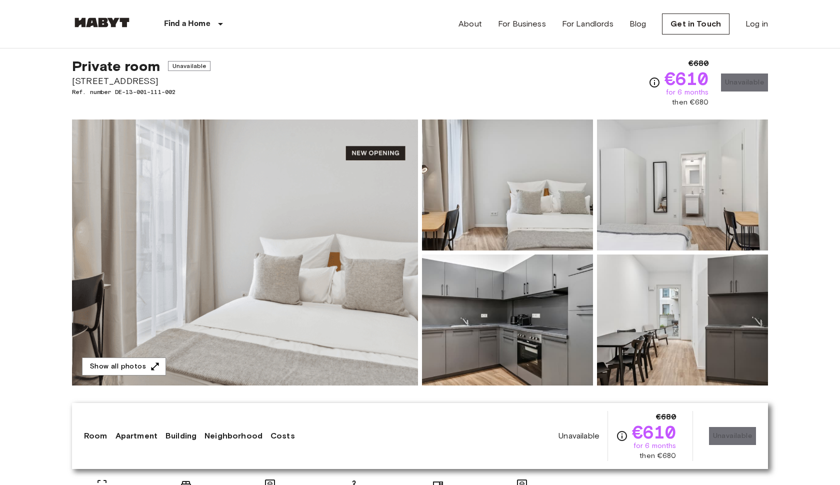
click at [339, 240] on img at bounding box center [245, 252] width 346 height 266
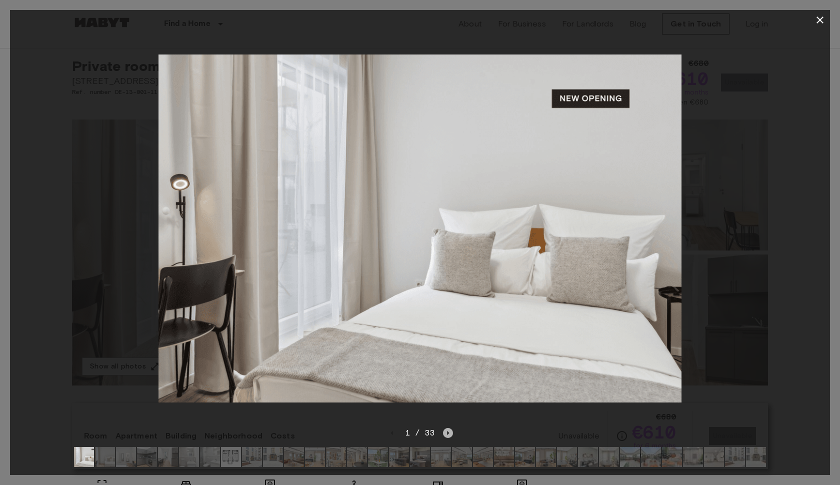
click at [450, 429] on icon "Next image" at bounding box center [448, 433] width 10 height 10
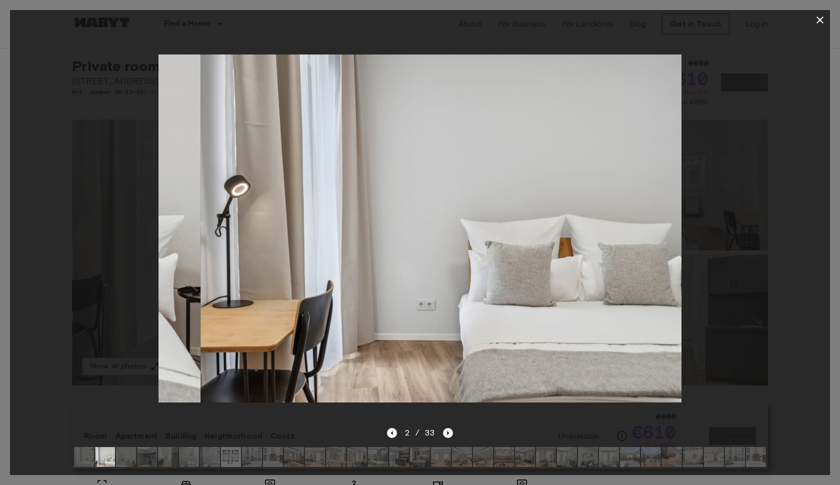
click at [450, 429] on icon "Next image" at bounding box center [448, 433] width 10 height 10
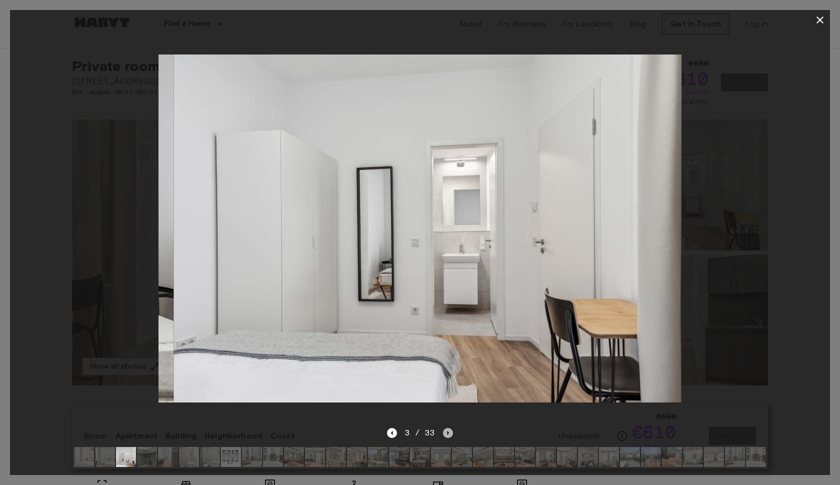
click at [450, 429] on icon "Next image" at bounding box center [448, 433] width 10 height 10
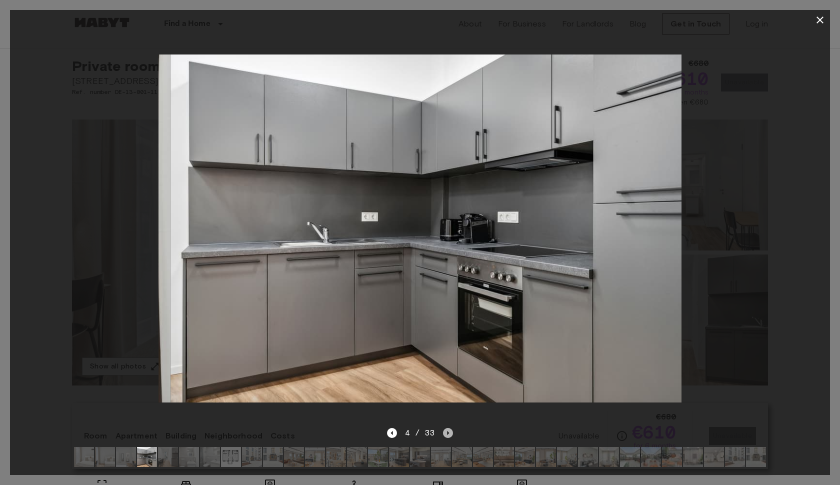
click at [450, 429] on icon "Next image" at bounding box center [448, 433] width 10 height 10
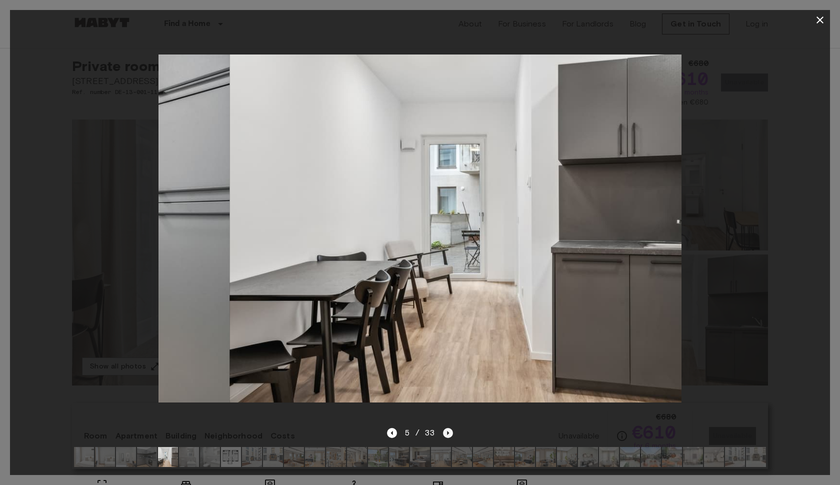
click at [450, 429] on icon "Next image" at bounding box center [448, 433] width 10 height 10
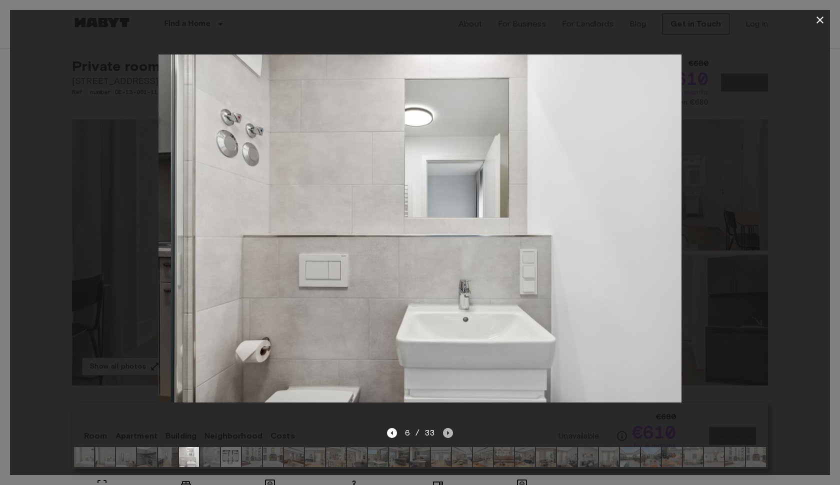
click at [450, 429] on icon "Next image" at bounding box center [448, 433] width 10 height 10
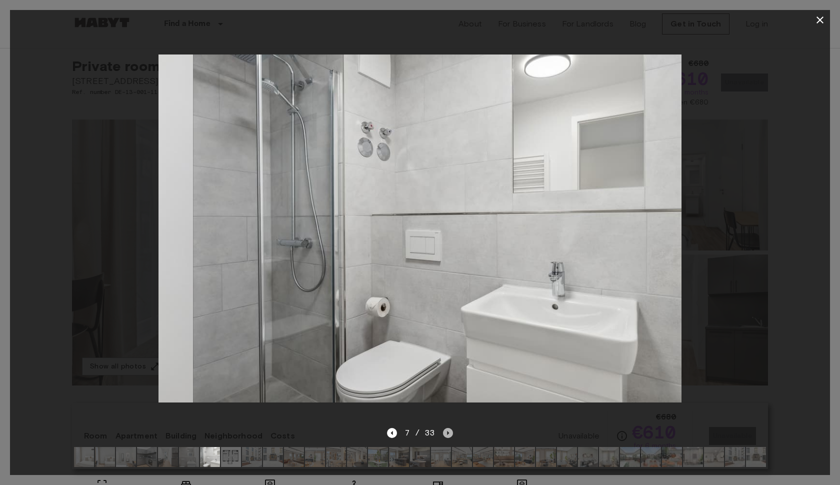
click at [450, 429] on icon "Next image" at bounding box center [448, 433] width 10 height 10
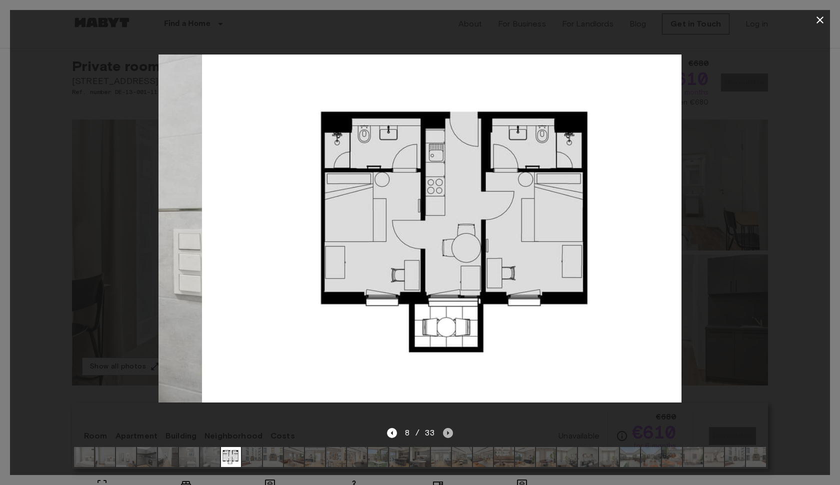
click at [450, 429] on icon "Next image" at bounding box center [448, 433] width 10 height 10
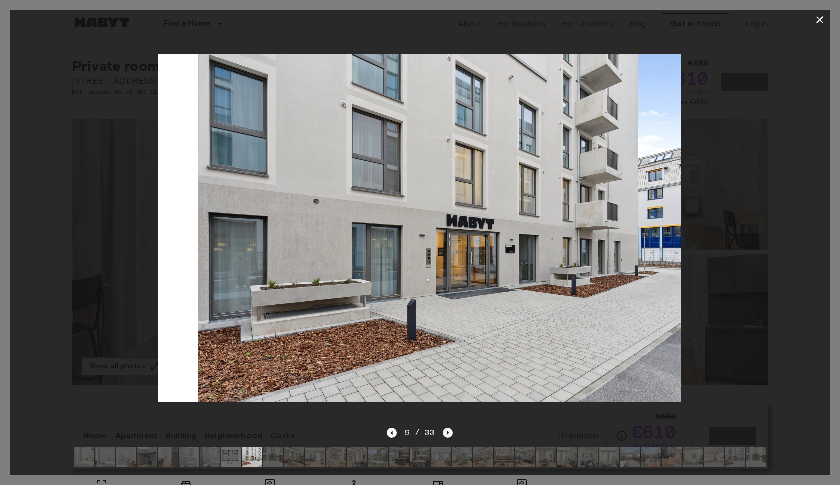
click at [450, 429] on icon "Next image" at bounding box center [448, 433] width 10 height 10
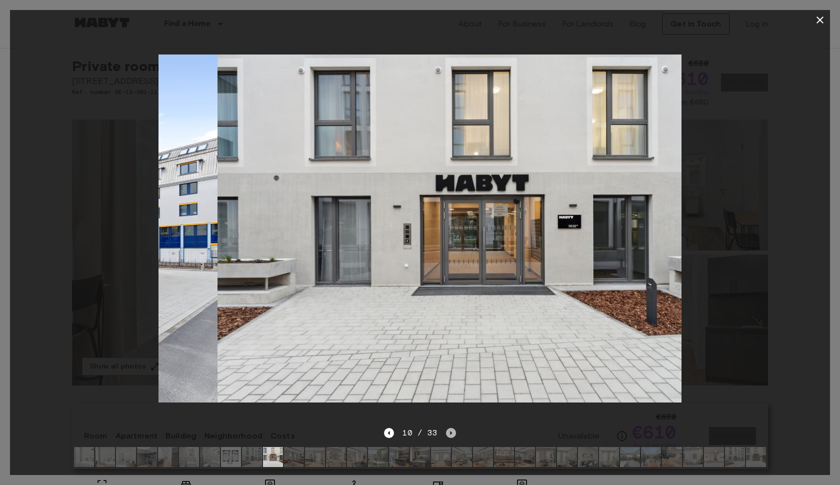
click at [450, 429] on icon "Next image" at bounding box center [451, 433] width 10 height 10
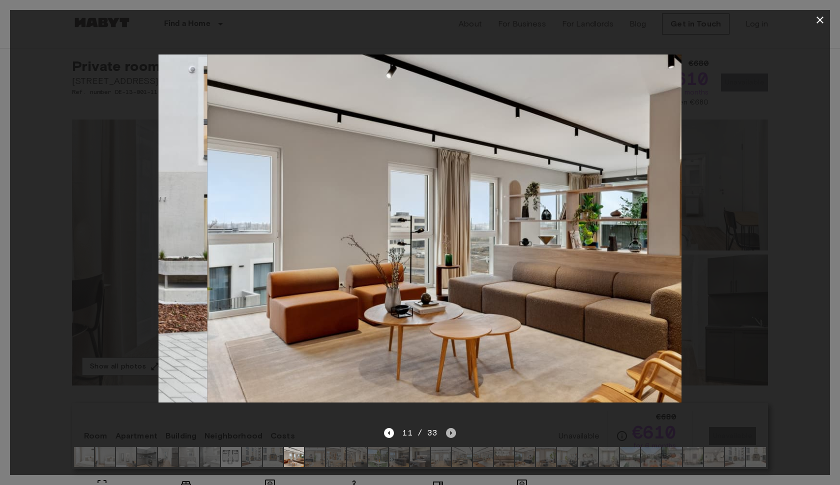
click at [450, 429] on icon "Next image" at bounding box center [451, 433] width 10 height 10
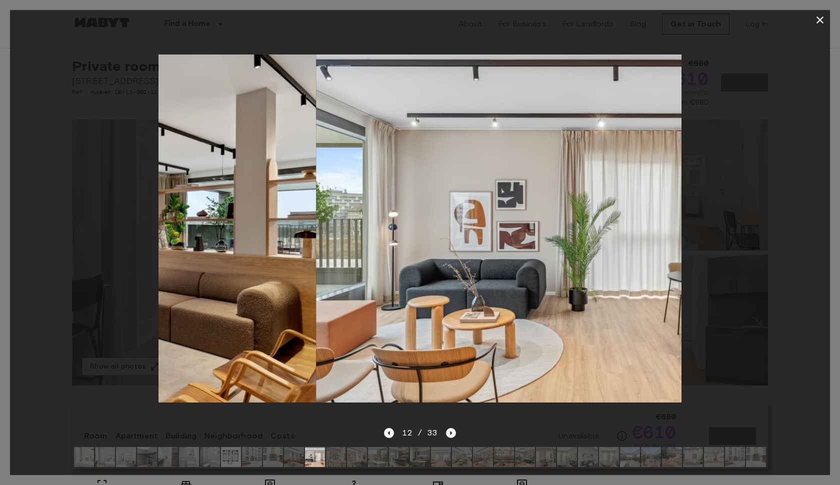
click at [450, 429] on icon "Next image" at bounding box center [451, 433] width 10 height 10
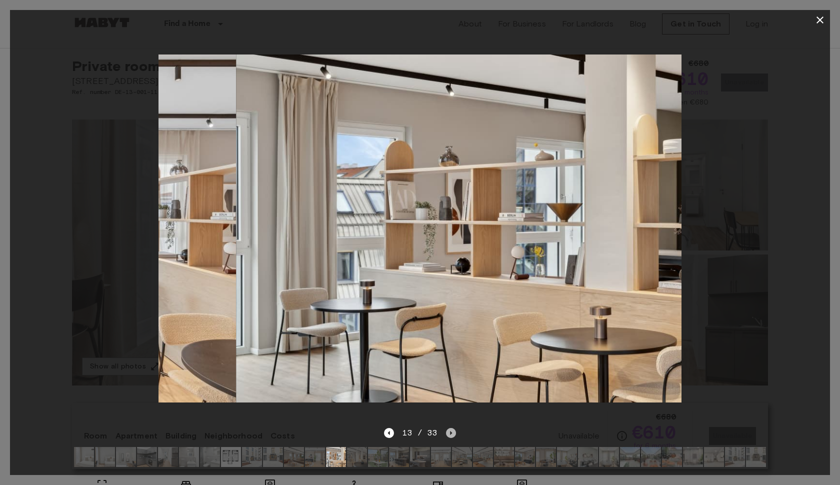
click at [450, 429] on icon "Next image" at bounding box center [451, 433] width 10 height 10
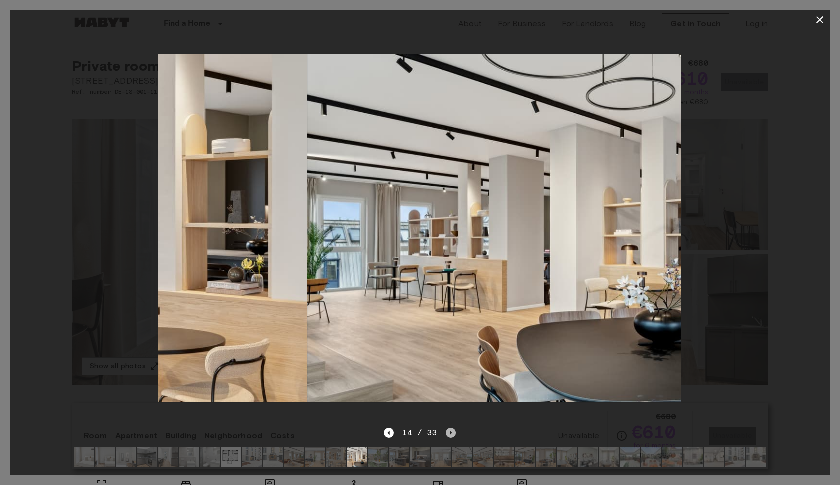
click at [450, 429] on icon "Next image" at bounding box center [451, 433] width 10 height 10
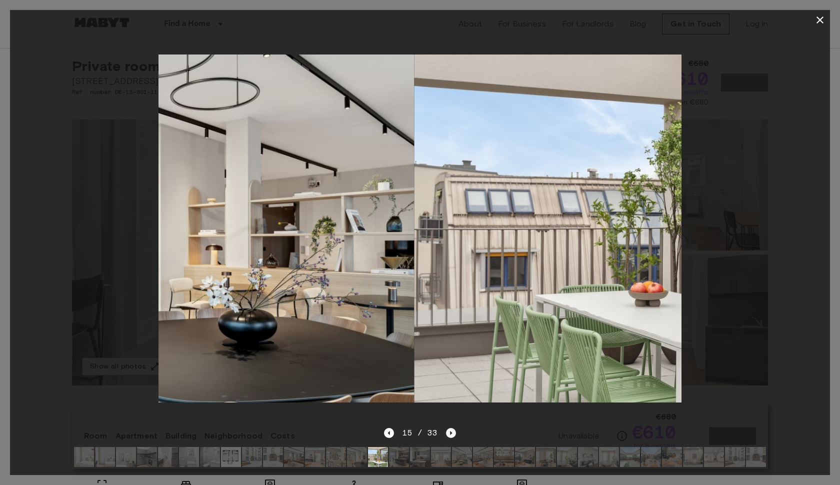
click at [450, 429] on icon "Next image" at bounding box center [451, 433] width 10 height 10
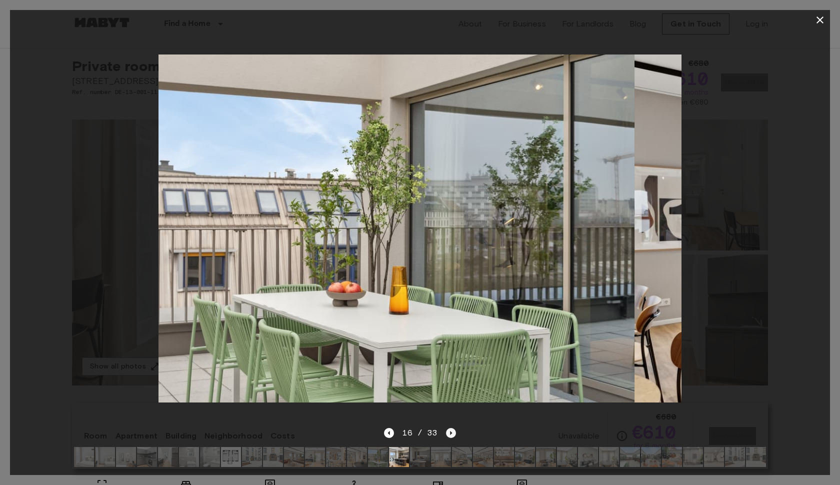
click at [450, 429] on icon "Next image" at bounding box center [451, 433] width 10 height 10
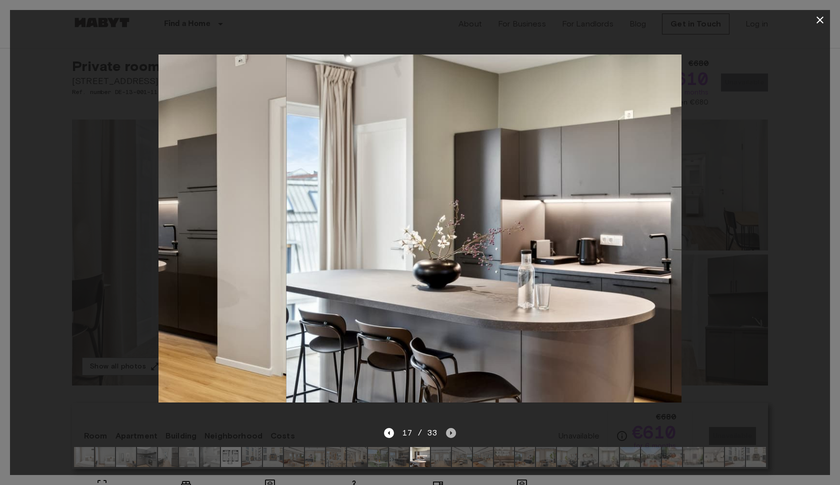
click at [450, 429] on icon "Next image" at bounding box center [451, 433] width 10 height 10
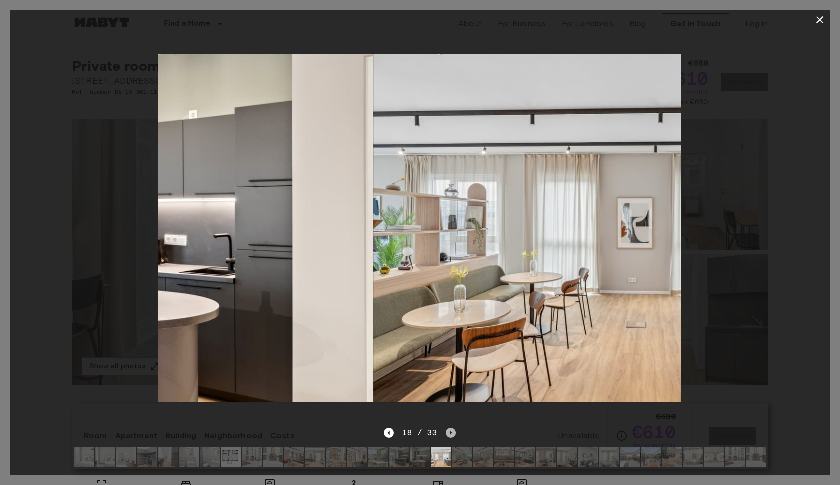
click at [450, 429] on icon "Next image" at bounding box center [451, 433] width 10 height 10
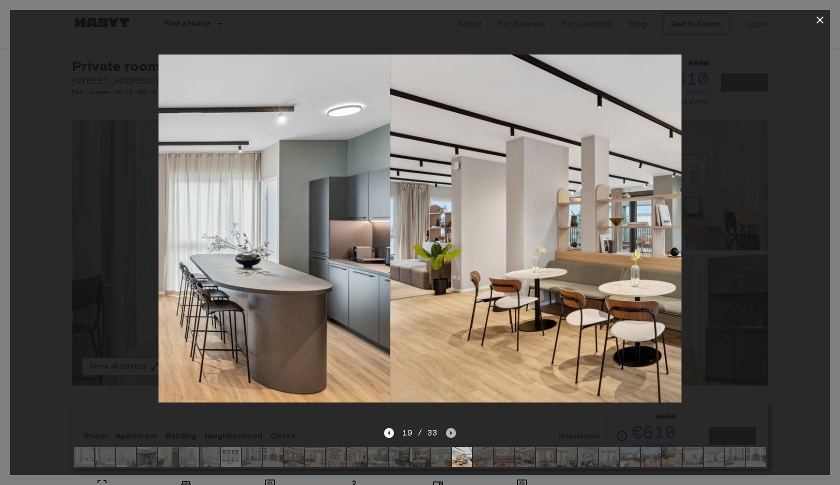
click at [450, 429] on icon "Next image" at bounding box center [451, 433] width 10 height 10
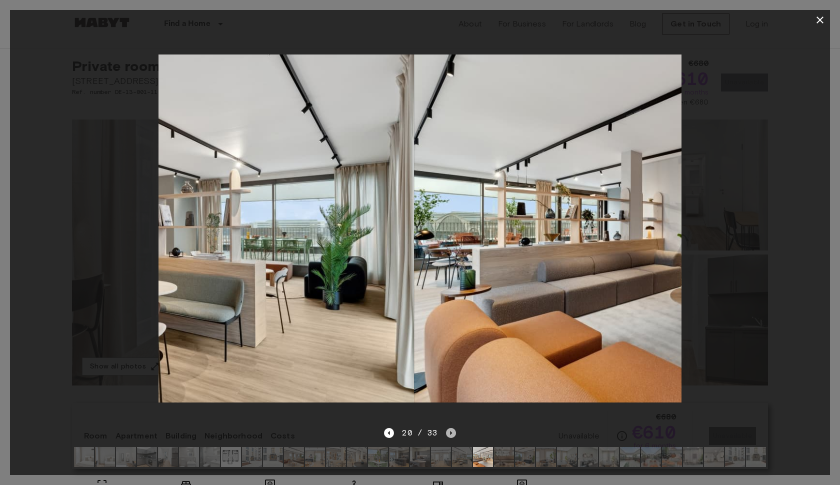
click at [450, 429] on icon "Next image" at bounding box center [451, 433] width 10 height 10
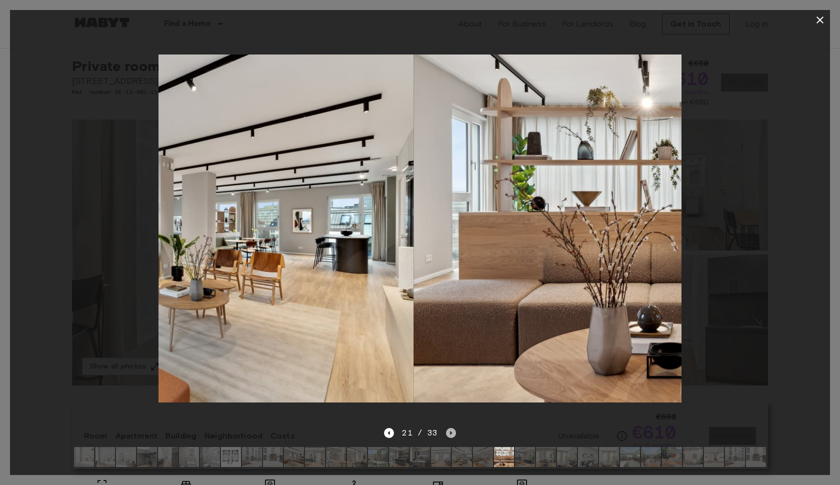
click at [450, 429] on icon "Next image" at bounding box center [451, 433] width 10 height 10
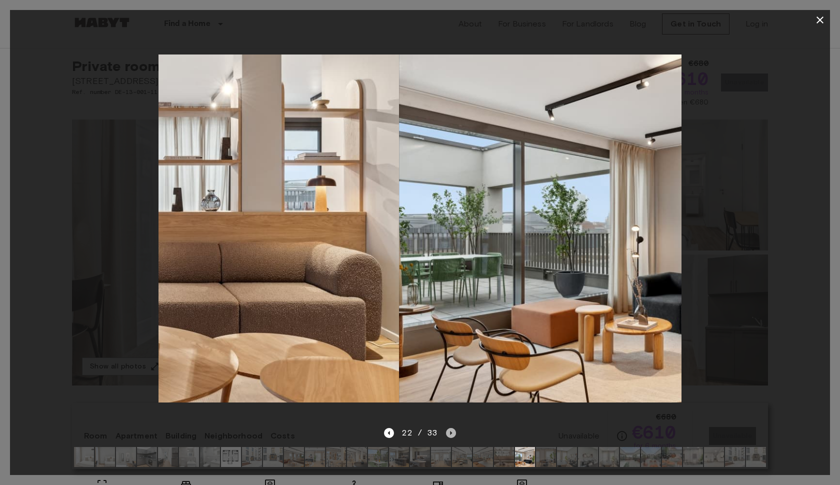
click at [450, 429] on icon "Next image" at bounding box center [451, 433] width 10 height 10
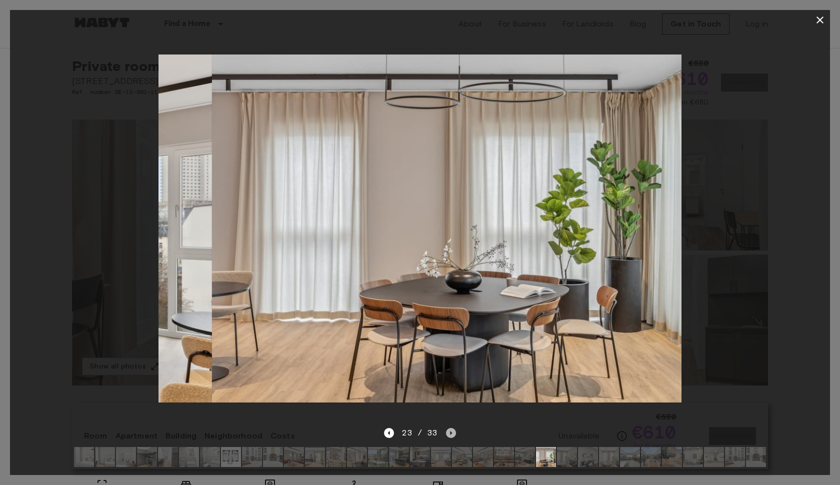
click at [450, 429] on icon "Next image" at bounding box center [451, 433] width 10 height 10
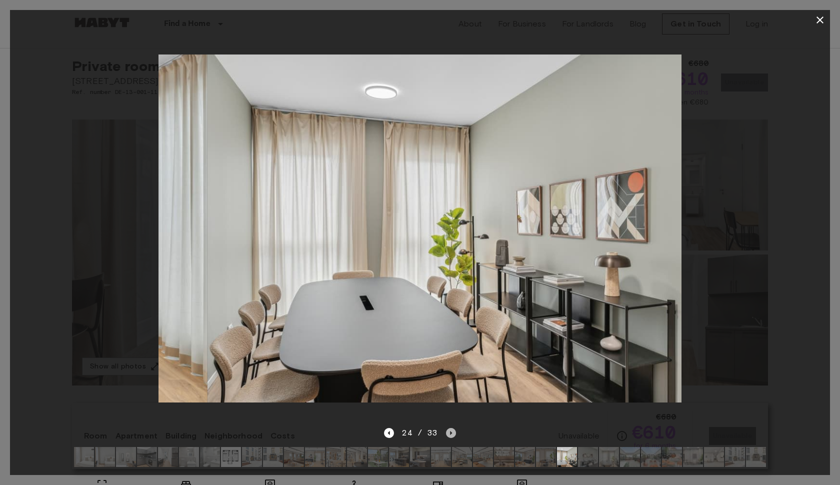
click at [450, 429] on icon "Next image" at bounding box center [451, 433] width 10 height 10
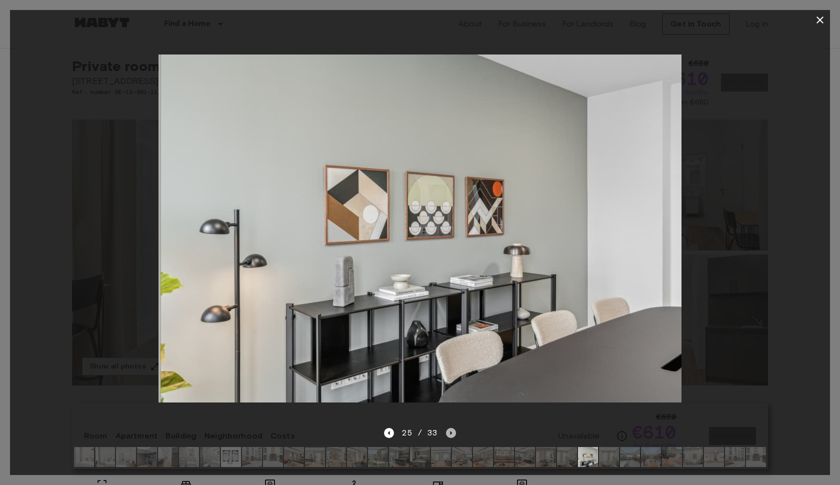
click at [450, 429] on icon "Next image" at bounding box center [451, 433] width 10 height 10
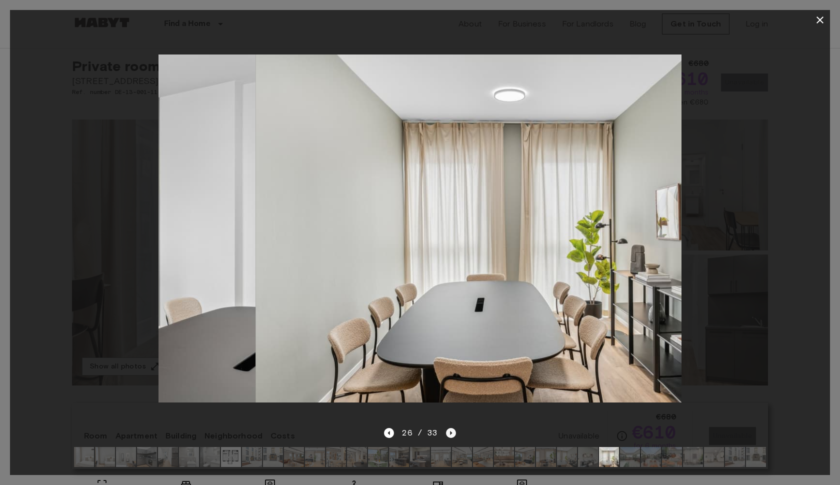
click at [450, 429] on icon "Next image" at bounding box center [451, 433] width 10 height 10
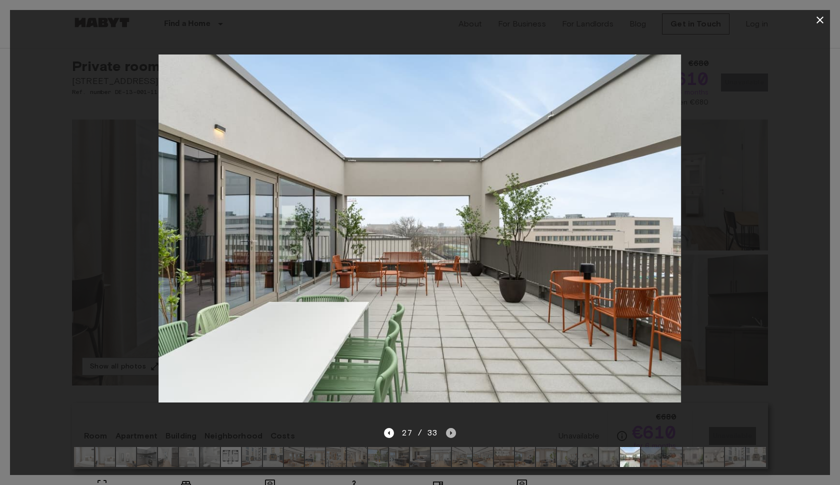
click at [447, 433] on icon "Next image" at bounding box center [451, 433] width 10 height 10
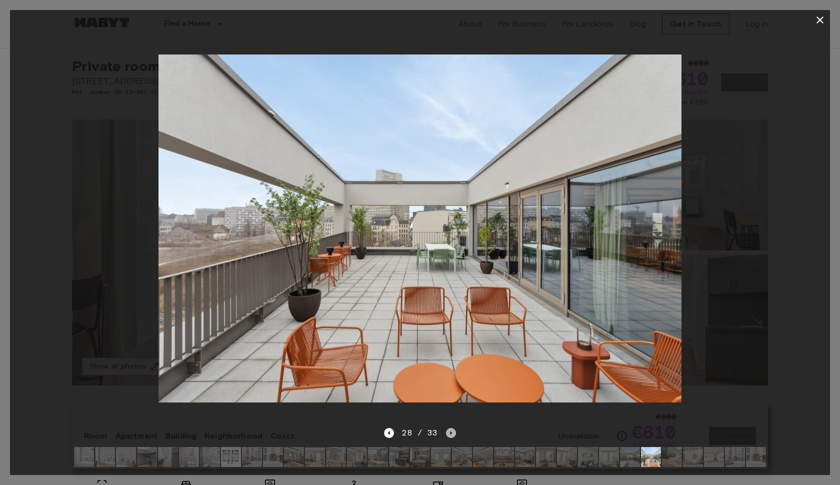
click at [446, 434] on icon "Next image" at bounding box center [451, 433] width 10 height 10
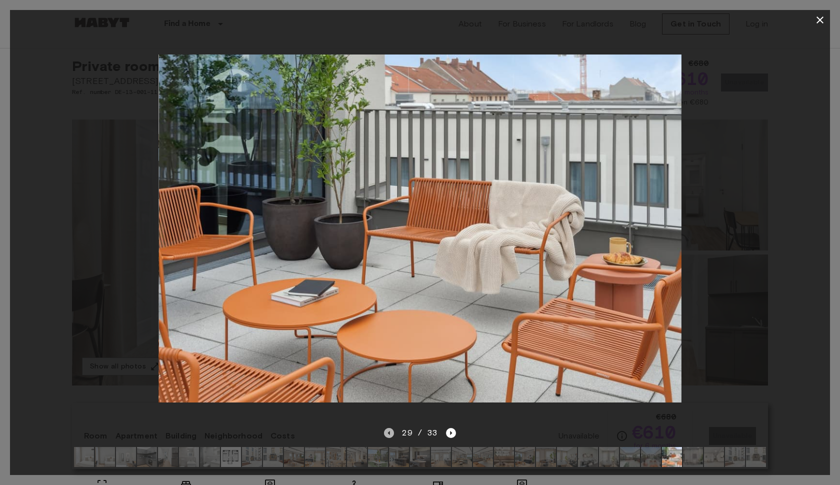
click at [392, 436] on icon "Previous image" at bounding box center [389, 433] width 10 height 10
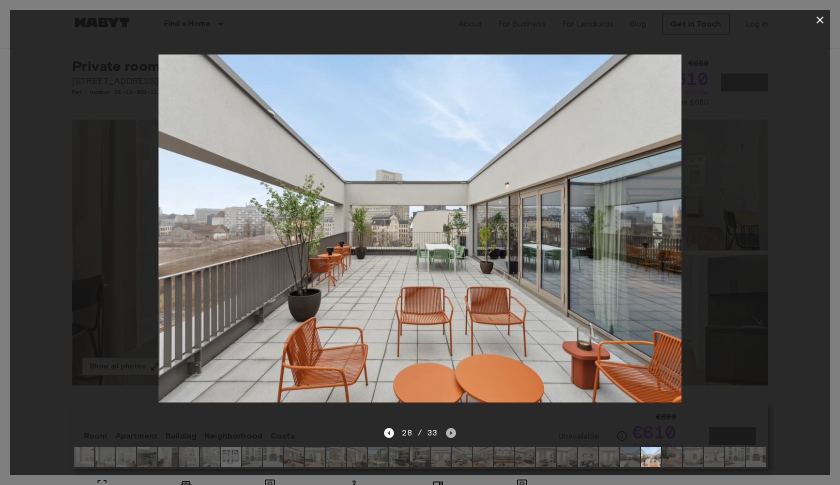
click at [453, 433] on icon "Next image" at bounding box center [451, 433] width 10 height 10
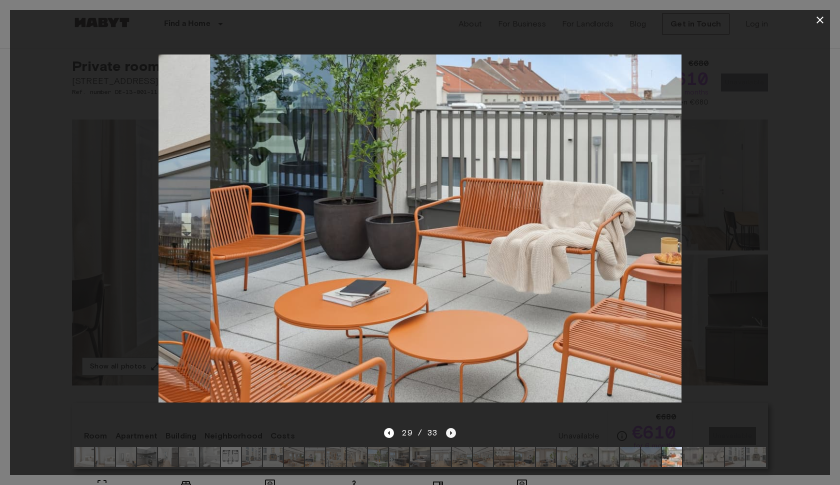
click at [453, 433] on icon "Next image" at bounding box center [451, 433] width 10 height 10
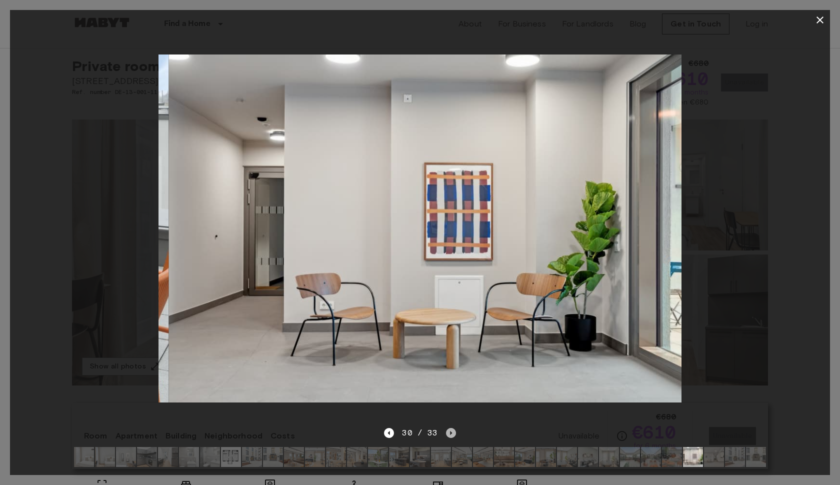
click at [453, 433] on icon "Next image" at bounding box center [451, 433] width 10 height 10
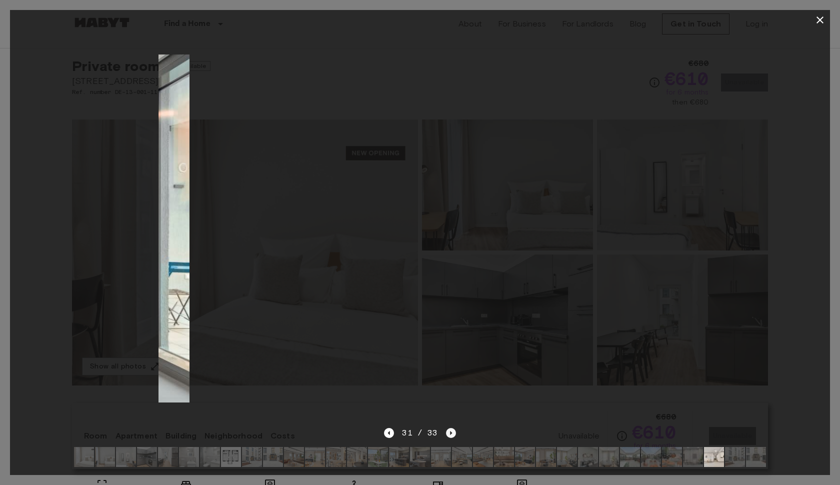
click at [453, 433] on icon "Next image" at bounding box center [451, 433] width 10 height 10
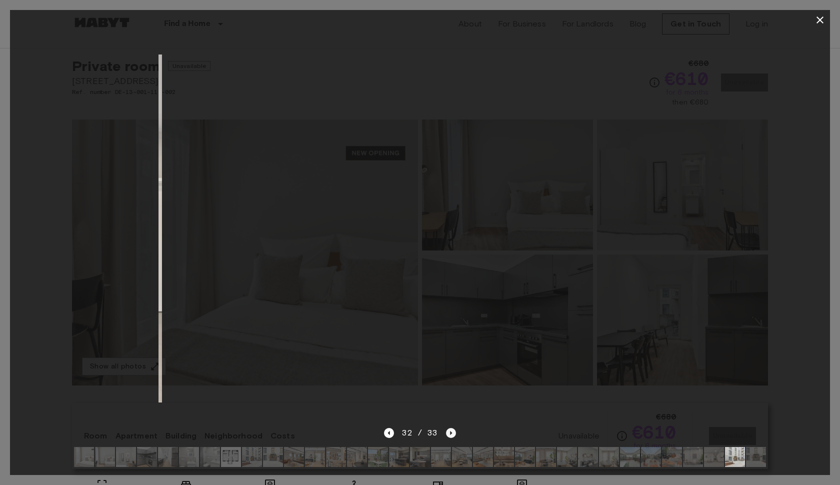
click at [453, 433] on icon "Next image" at bounding box center [451, 433] width 10 height 10
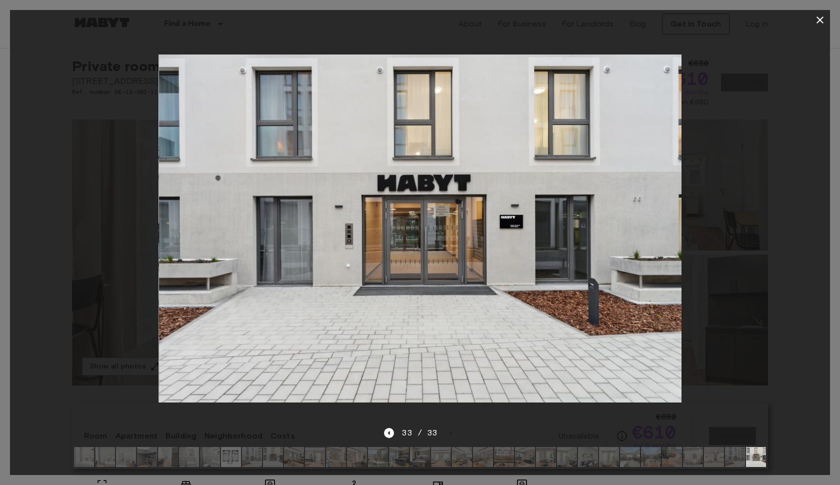
click at [819, 20] on icon "button" at bounding box center [819, 19] width 7 height 7
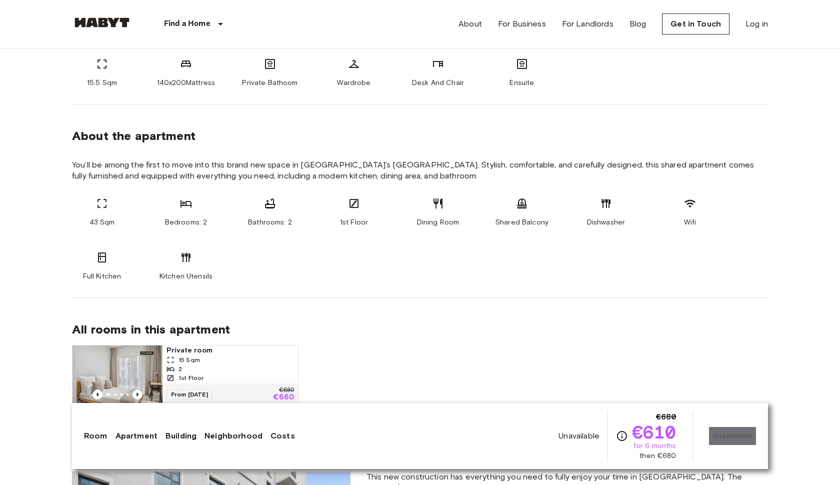
scroll to position [440, 0]
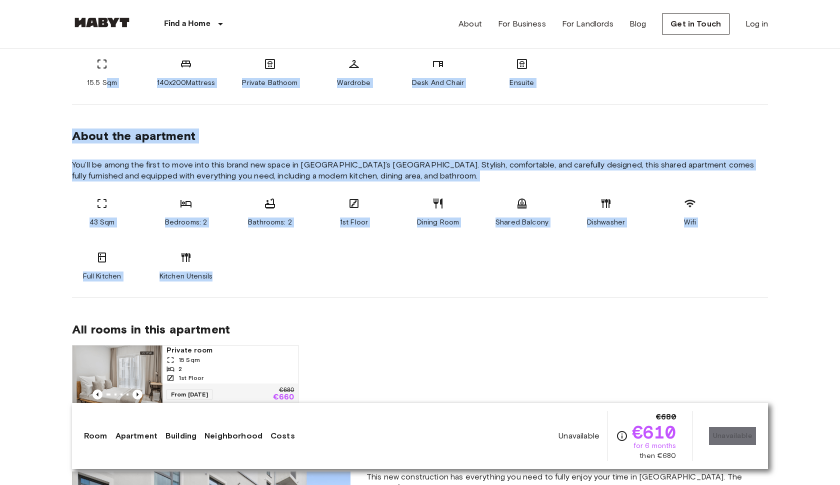
drag, startPoint x: 220, startPoint y: 289, endPoint x: 108, endPoint y: 85, distance: 232.6
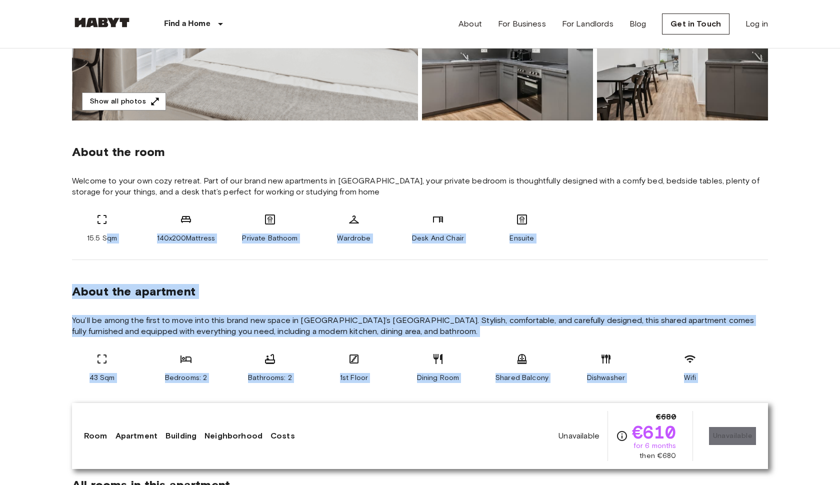
scroll to position [284, 0]
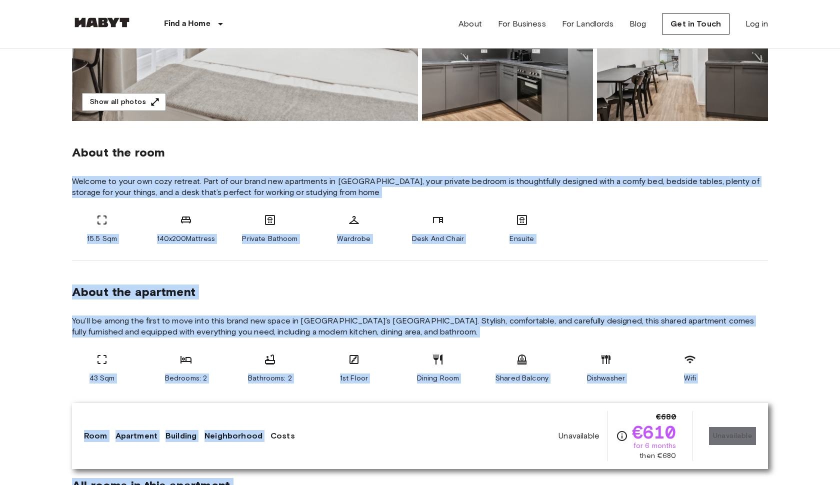
drag, startPoint x: 70, startPoint y: 177, endPoint x: 288, endPoint y: 423, distance: 328.5
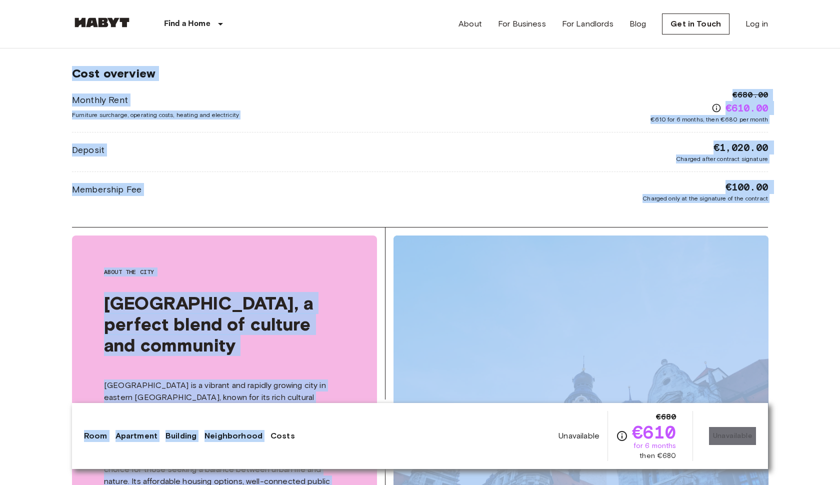
scroll to position [1540, 0]
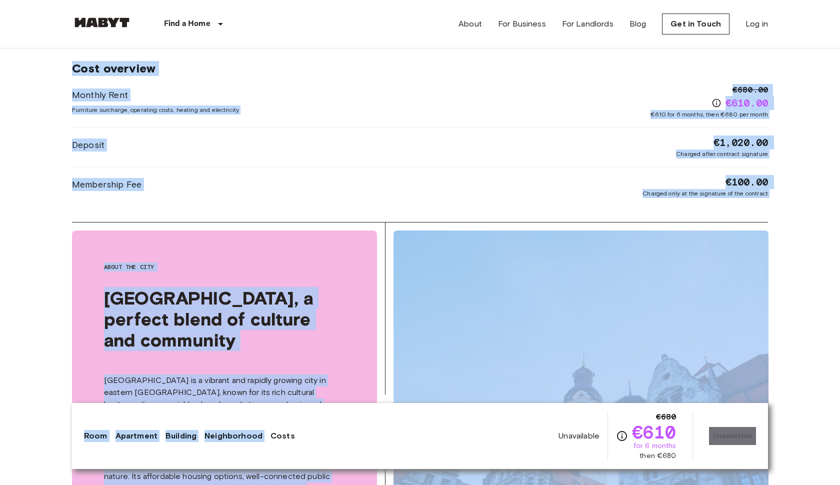
click at [327, 139] on div "Deposit €1,020.00 Charged after contract signature" at bounding box center [420, 146] width 696 height 23
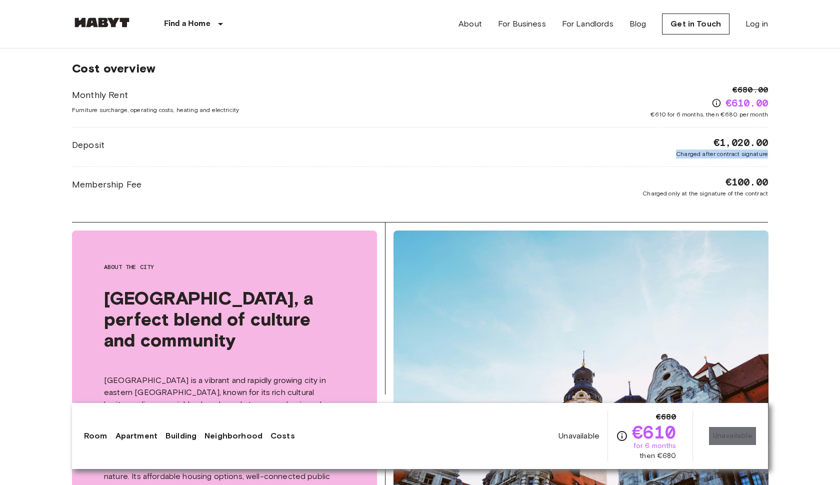
drag, startPoint x: 663, startPoint y: 147, endPoint x: 776, endPoint y: 158, distance: 113.5
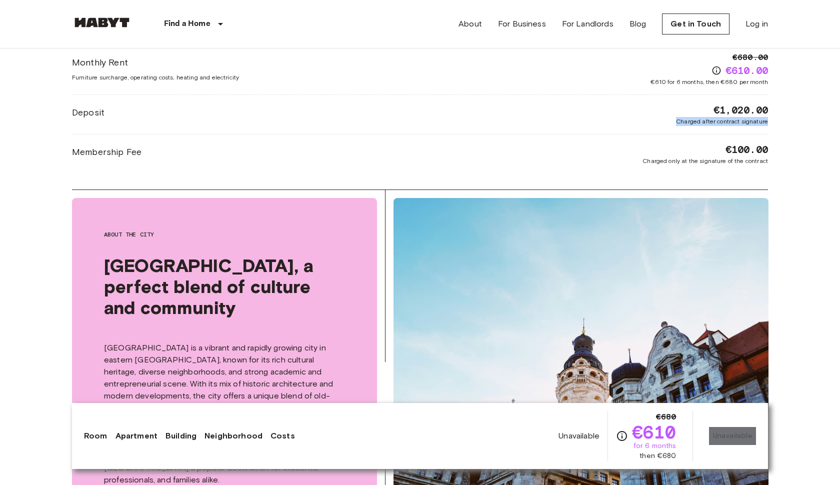
scroll to position [1570, 0]
